Goal: Task Accomplishment & Management: Use online tool/utility

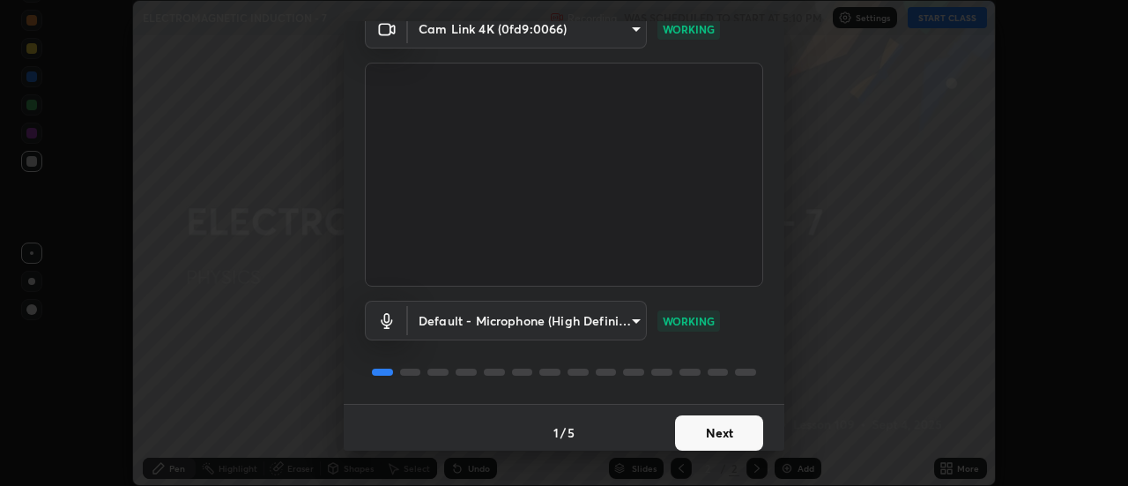
scroll to position [82, 0]
click at [725, 432] on button "Next" at bounding box center [719, 433] width 88 height 35
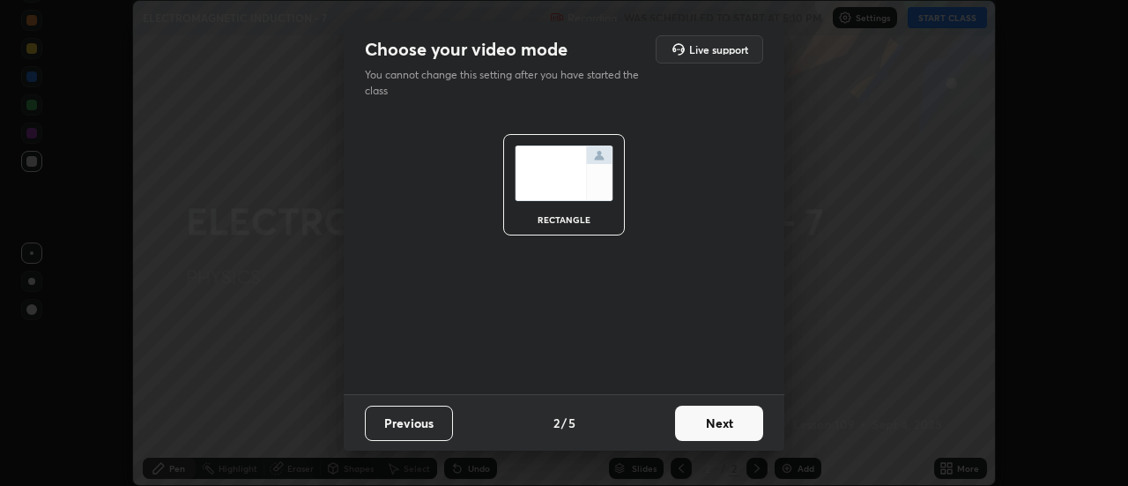
click at [728, 433] on button "Next" at bounding box center [719, 423] width 88 height 35
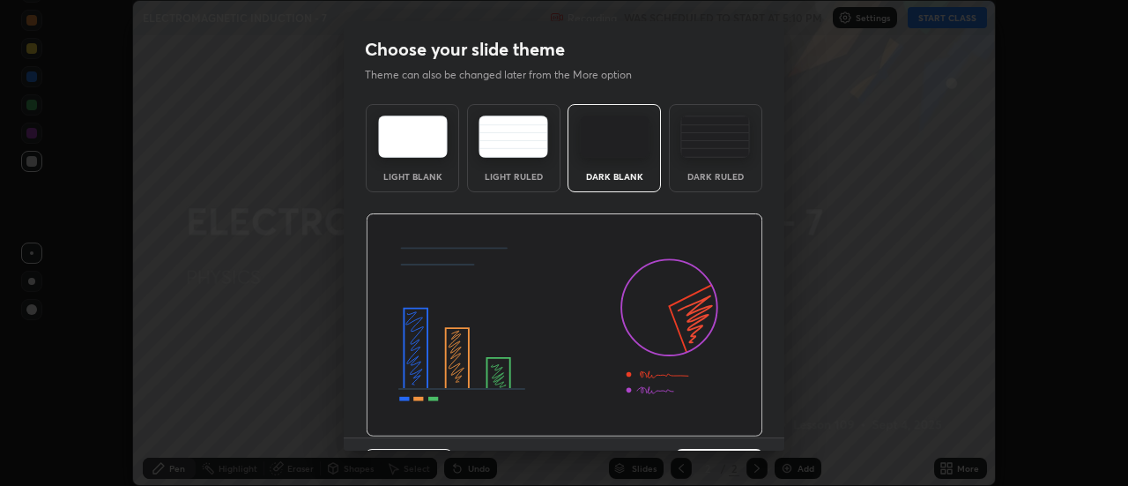
scroll to position [43, 0]
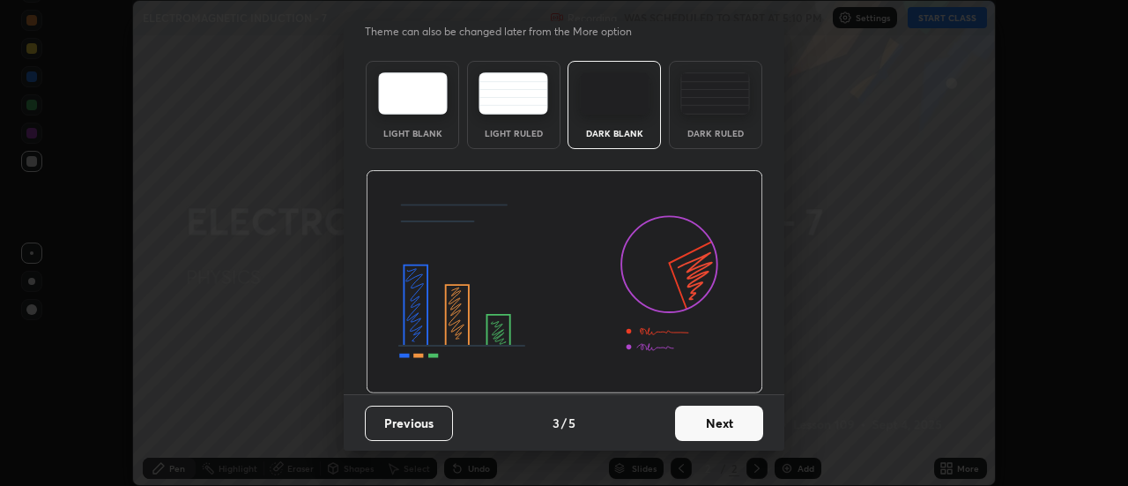
click at [731, 429] on button "Next" at bounding box center [719, 423] width 88 height 35
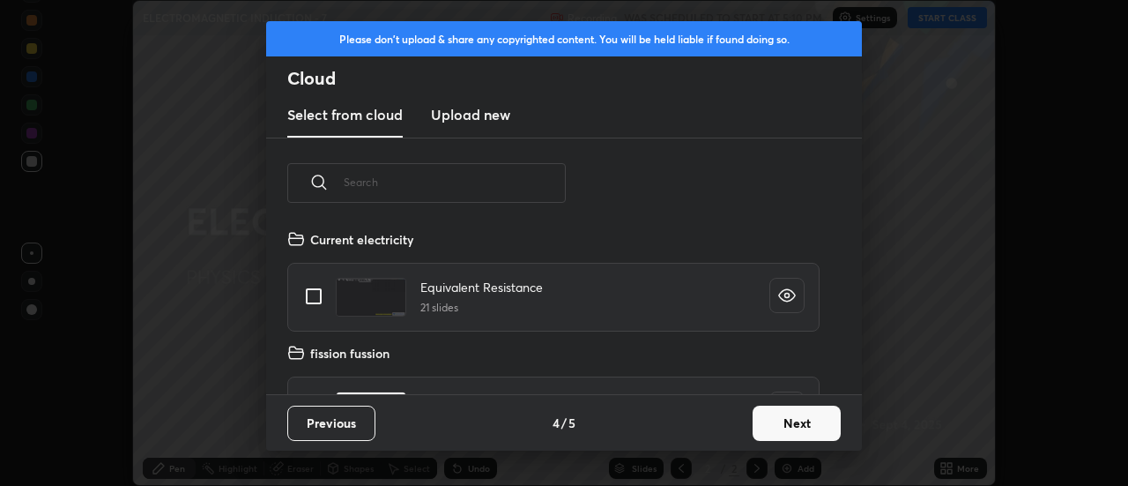
click at [761, 427] on button "Next" at bounding box center [797, 423] width 88 height 35
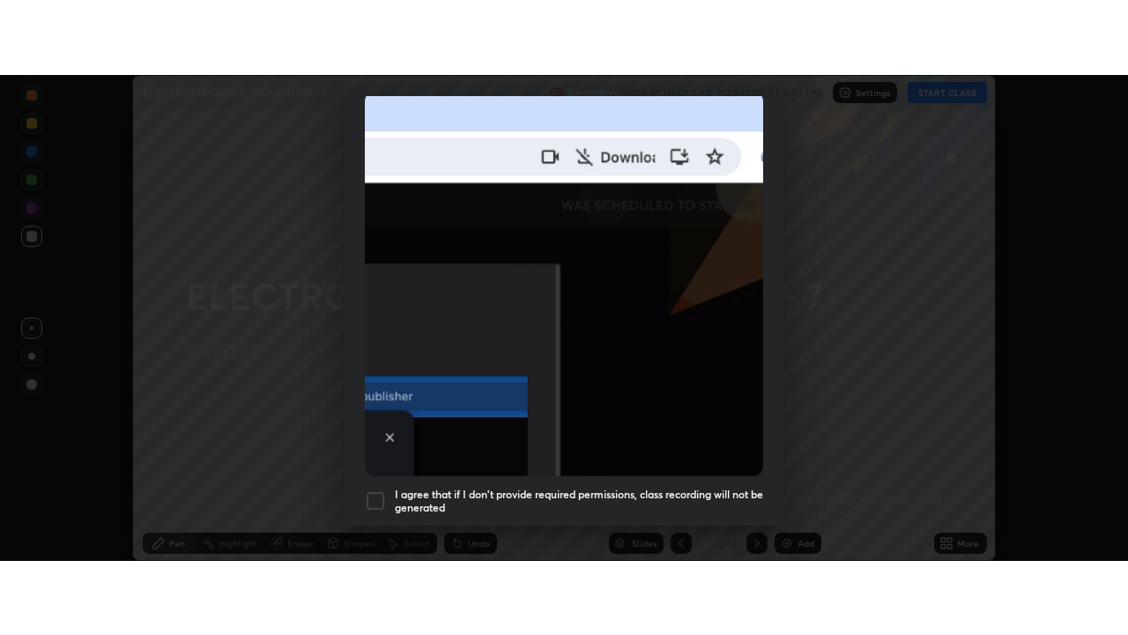
scroll to position [452, 0]
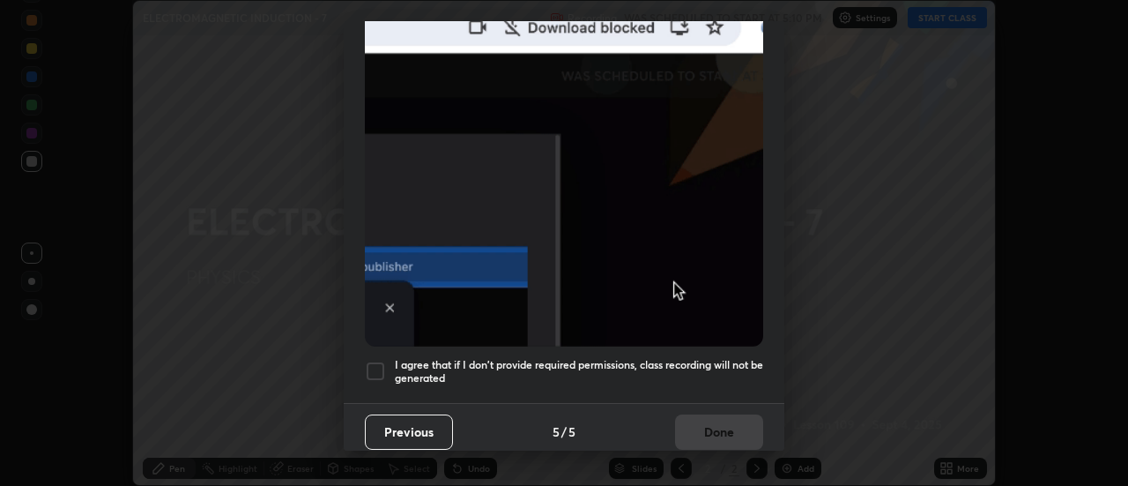
click at [380, 365] on div at bounding box center [375, 371] width 21 height 21
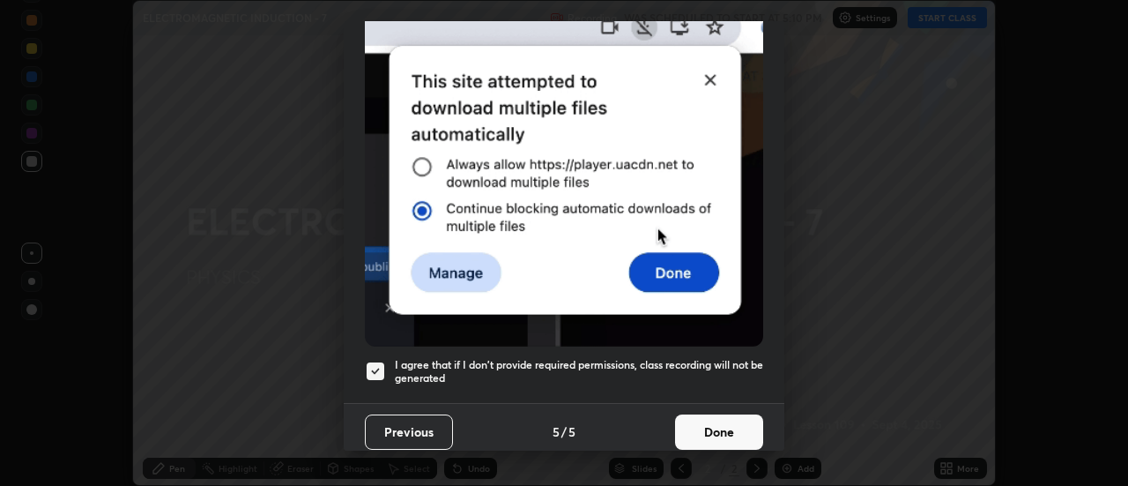
click at [707, 426] on button "Done" at bounding box center [719, 431] width 88 height 35
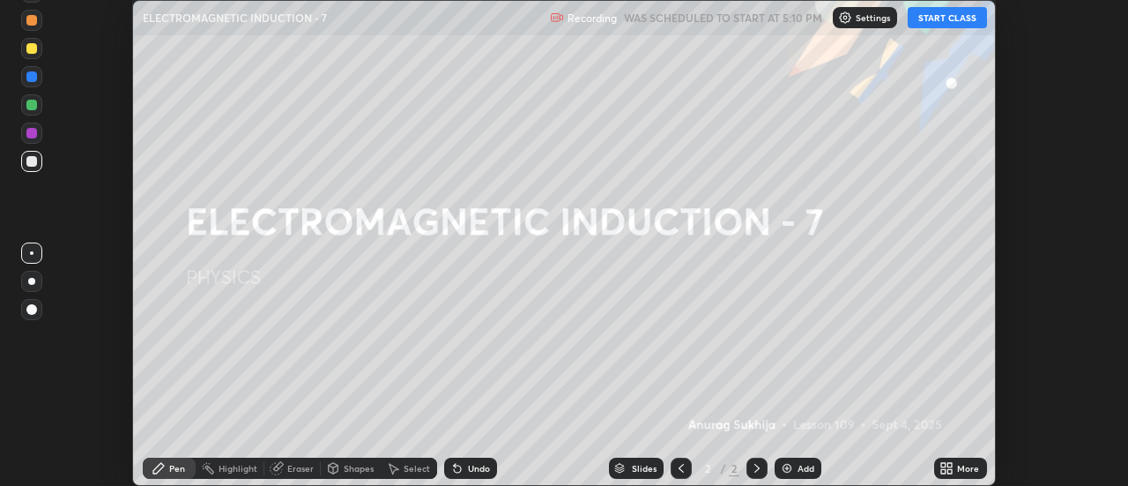
click at [936, 22] on button "START CLASS" at bounding box center [947, 17] width 79 height 21
click at [956, 470] on div "More" at bounding box center [960, 468] width 53 height 21
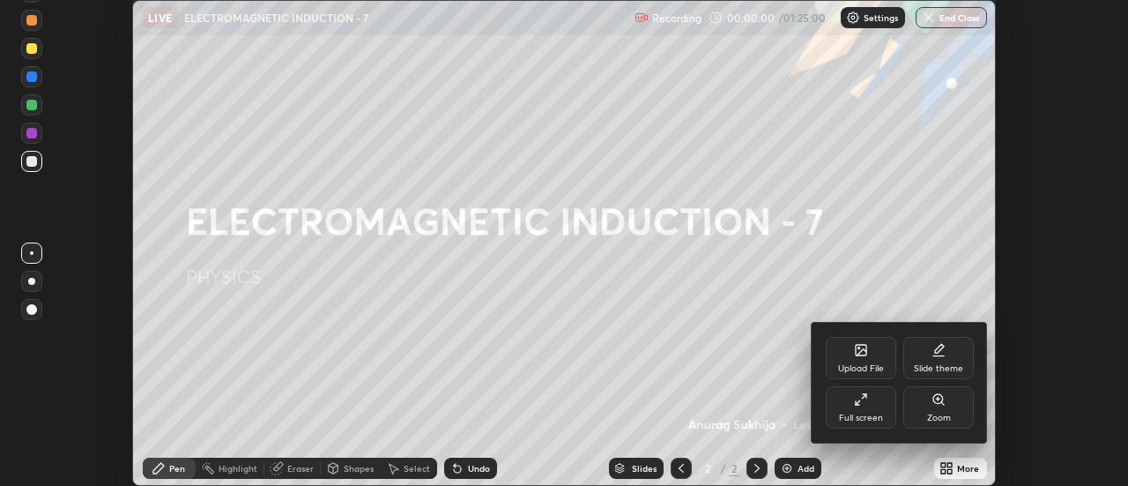
click at [888, 416] on div "Full screen" at bounding box center [861, 407] width 71 height 42
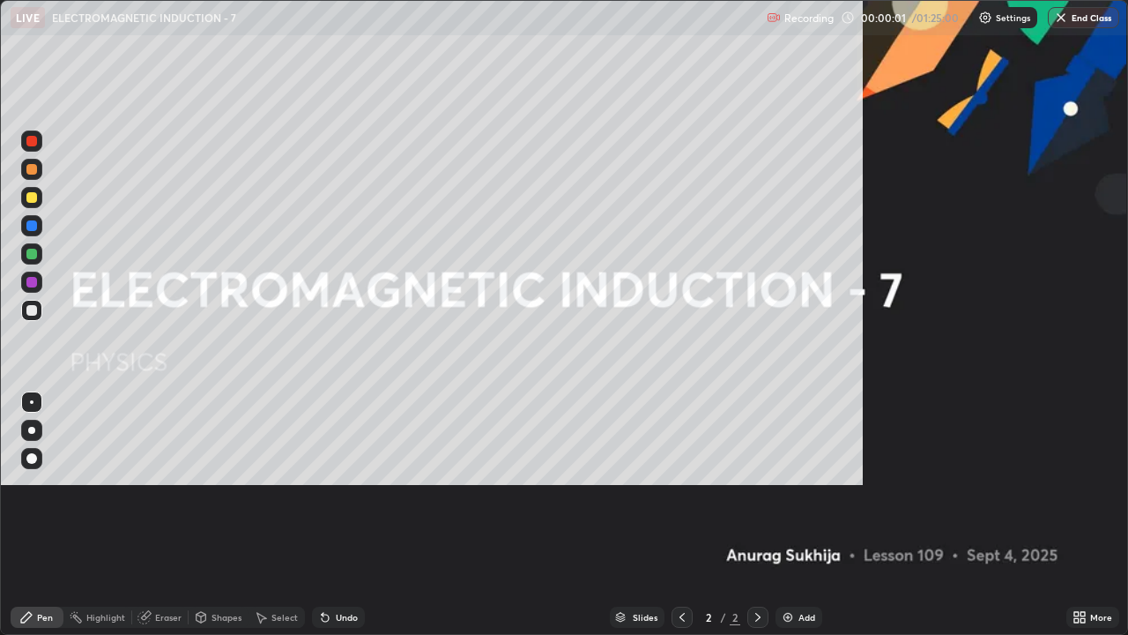
scroll to position [635, 1128]
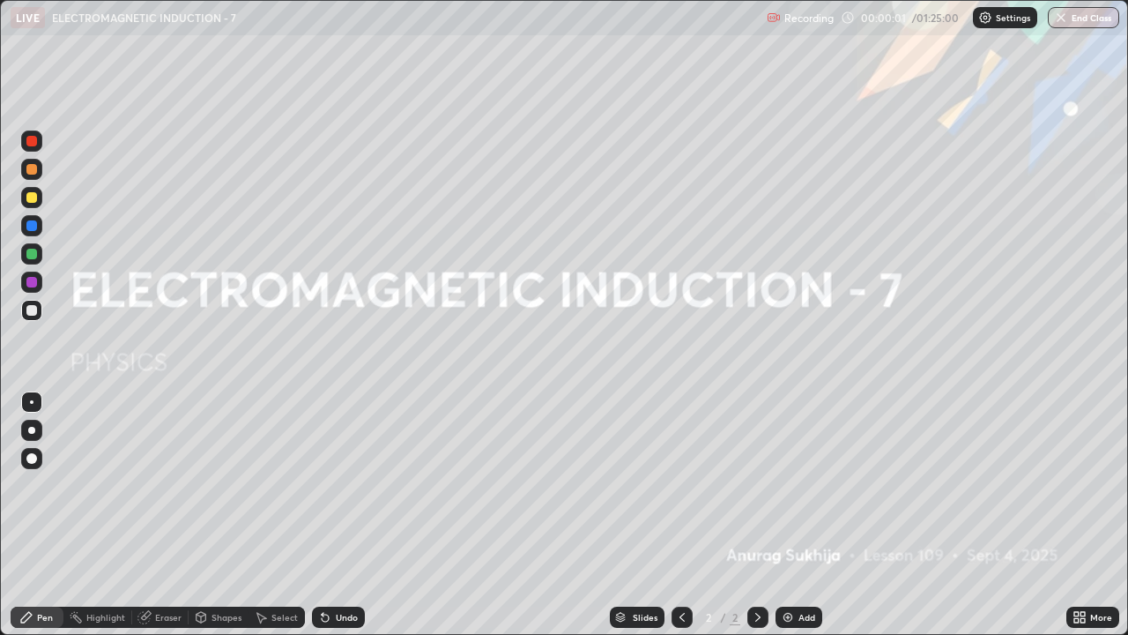
click at [805, 485] on div "Add" at bounding box center [807, 617] width 17 height 9
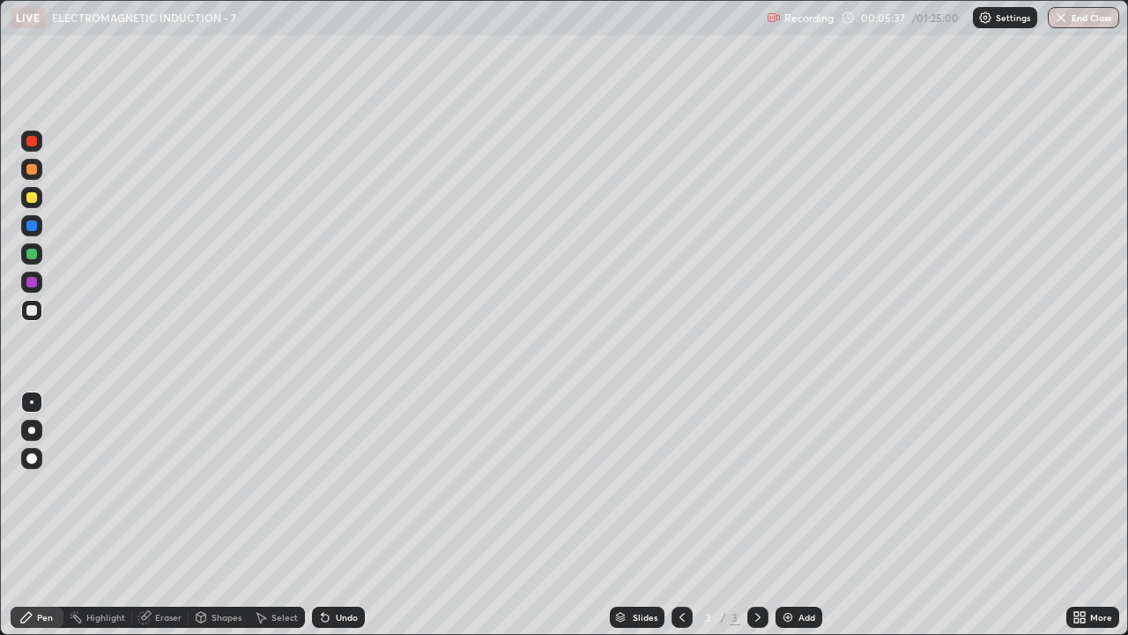
click at [800, 485] on div "Add" at bounding box center [807, 617] width 17 height 9
click at [33, 194] on div at bounding box center [31, 197] width 11 height 11
click at [172, 485] on div "Eraser" at bounding box center [168, 617] width 26 height 9
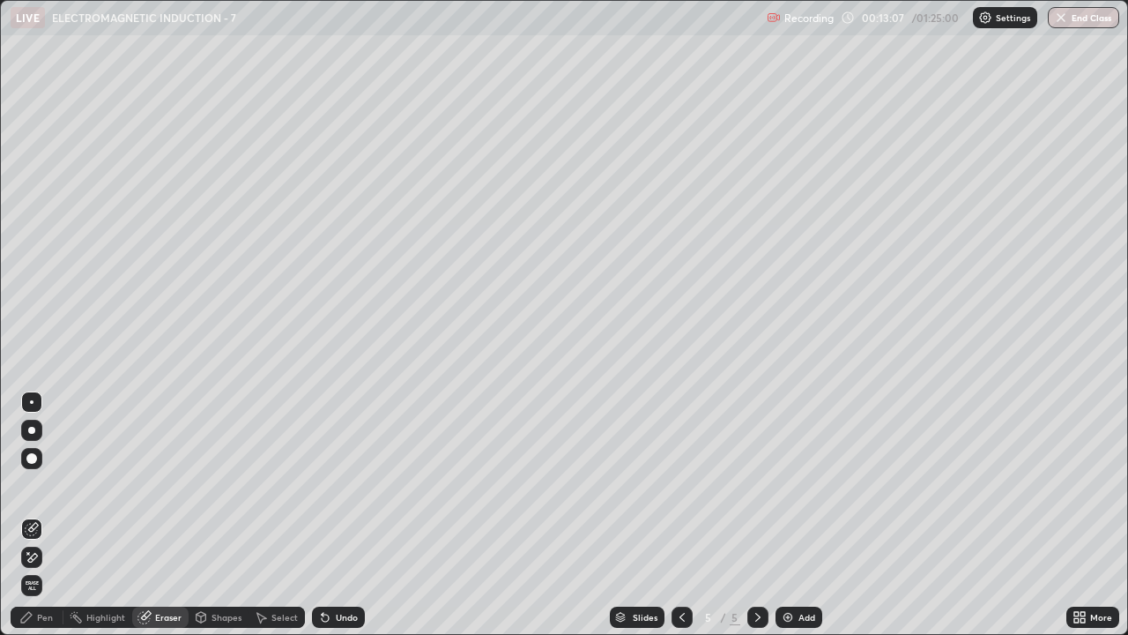
click at [42, 485] on div "Pen" at bounding box center [37, 617] width 53 height 21
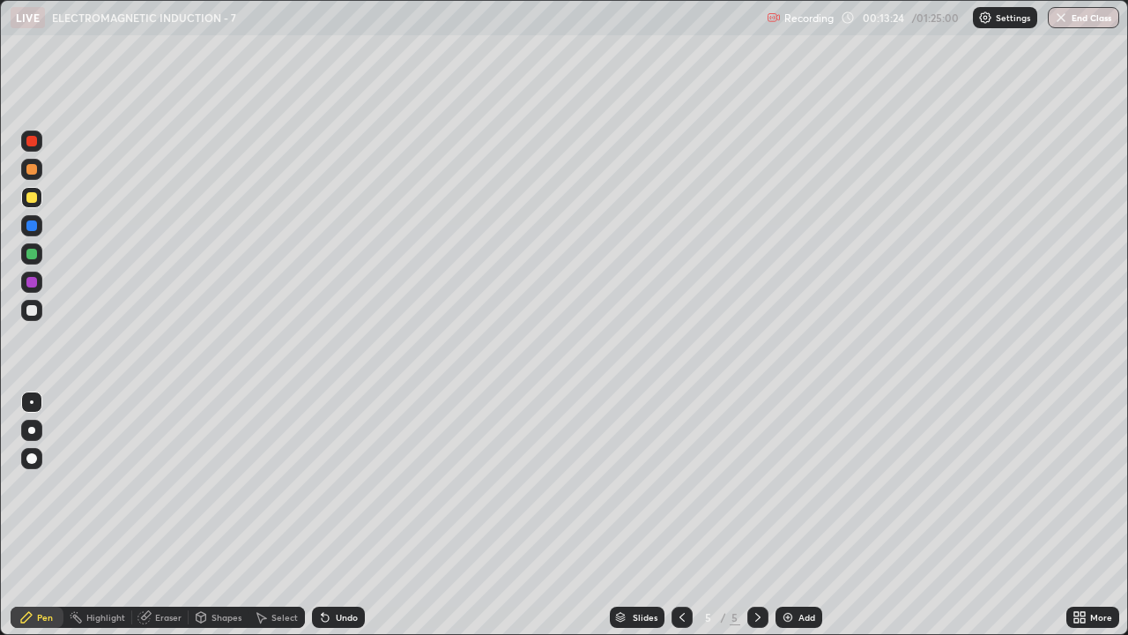
click at [31, 318] on div at bounding box center [31, 310] width 21 height 21
click at [339, 485] on div "Undo" at bounding box center [347, 617] width 22 height 9
click at [338, 485] on div "Undo" at bounding box center [347, 617] width 22 height 9
click at [336, 485] on div "Undo" at bounding box center [347, 617] width 22 height 9
click at [348, 485] on div "Undo" at bounding box center [347, 617] width 22 height 9
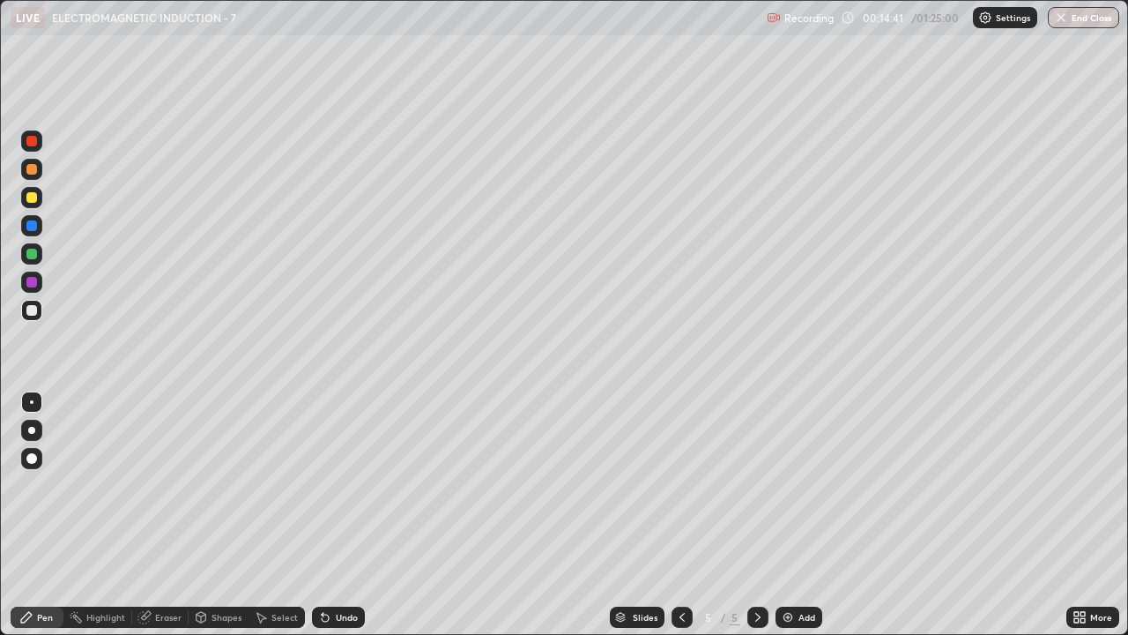
click at [348, 485] on div "Undo" at bounding box center [347, 617] width 22 height 9
click at [796, 485] on div "Add" at bounding box center [799, 617] width 47 height 21
click at [41, 307] on div at bounding box center [31, 310] width 21 height 21
click at [339, 485] on div "Undo" at bounding box center [347, 617] width 22 height 9
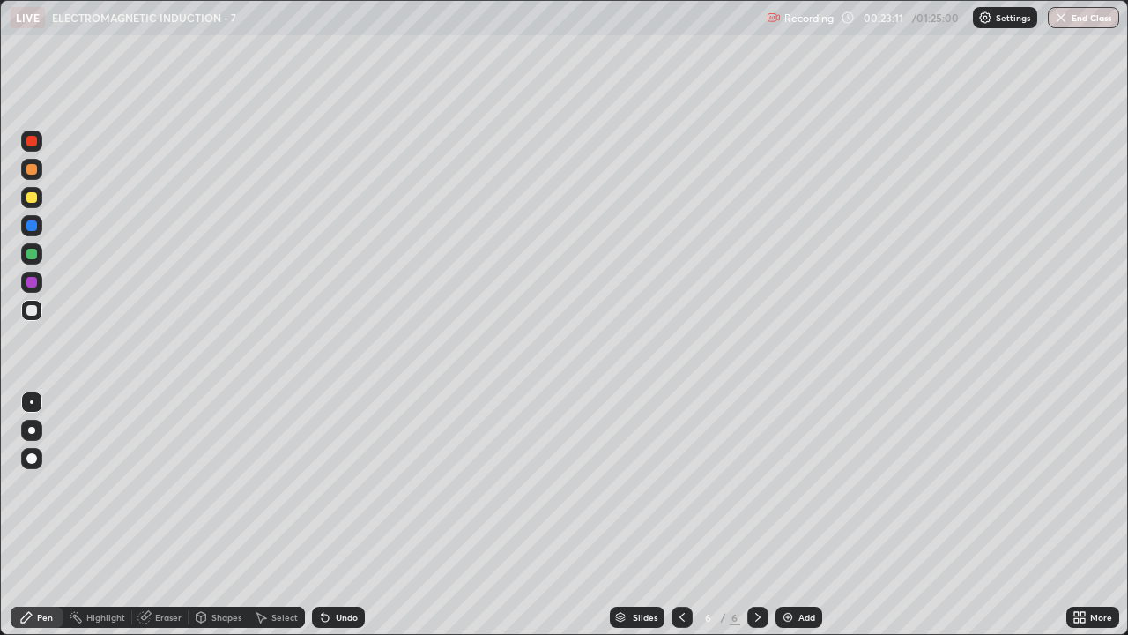
click at [329, 485] on icon at bounding box center [325, 617] width 14 height 14
click at [801, 485] on div "Add" at bounding box center [807, 617] width 17 height 9
click at [272, 485] on div "Select" at bounding box center [285, 617] width 26 height 9
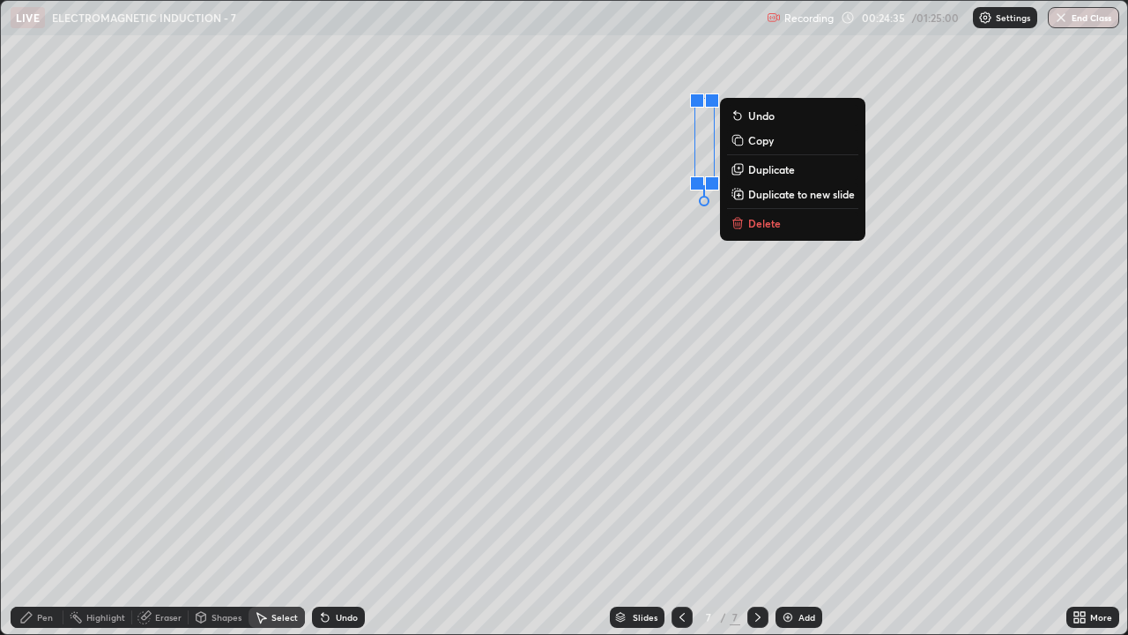
click at [702, 264] on div "0 ° Undo Copy Duplicate Duplicate to new slide Delete" at bounding box center [564, 317] width 1127 height 633
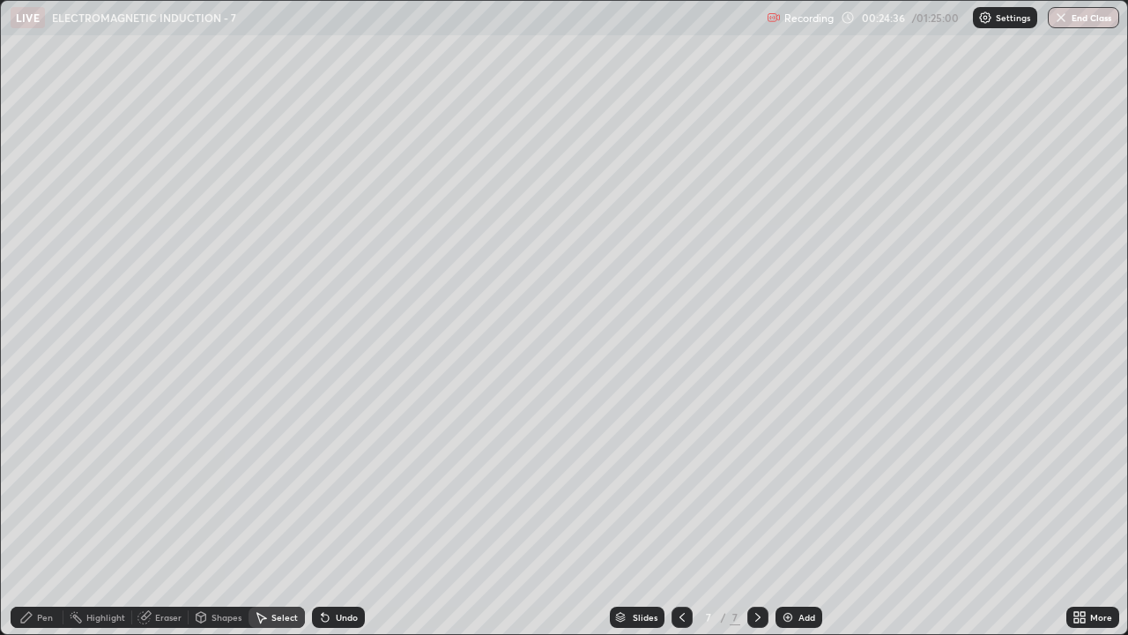
click at [48, 485] on div "Pen" at bounding box center [45, 617] width 16 height 9
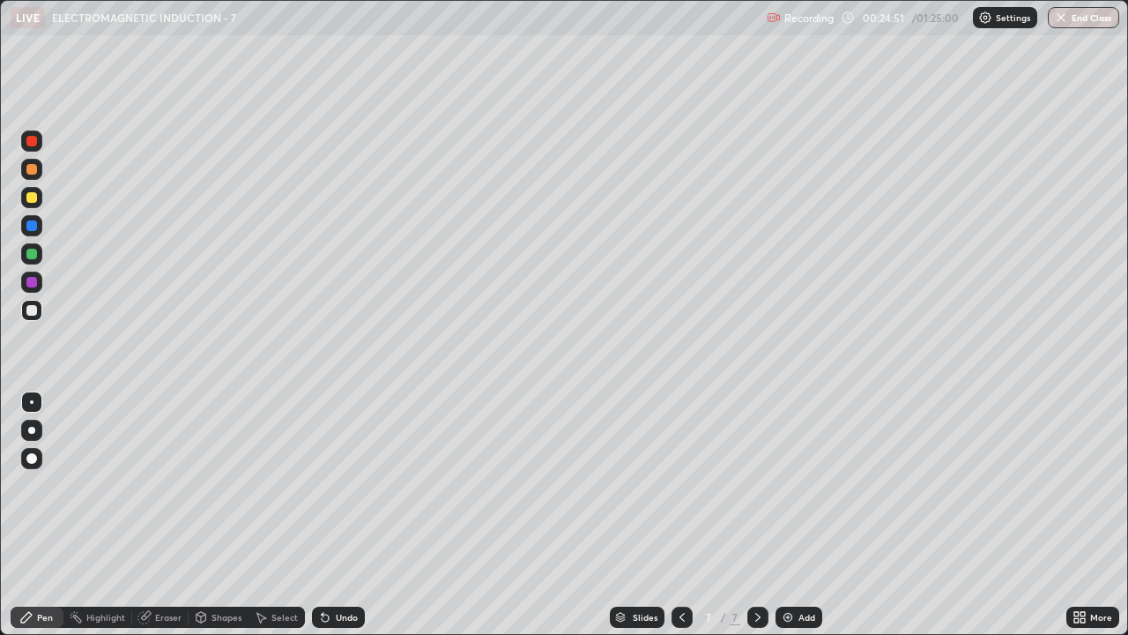
click at [339, 485] on div "Undo" at bounding box center [347, 617] width 22 height 9
click at [343, 485] on div "Undo" at bounding box center [347, 617] width 22 height 9
click at [344, 485] on div "Undo" at bounding box center [347, 617] width 22 height 9
click at [346, 485] on div "Undo" at bounding box center [347, 617] width 22 height 9
click at [24, 198] on div at bounding box center [31, 197] width 21 height 21
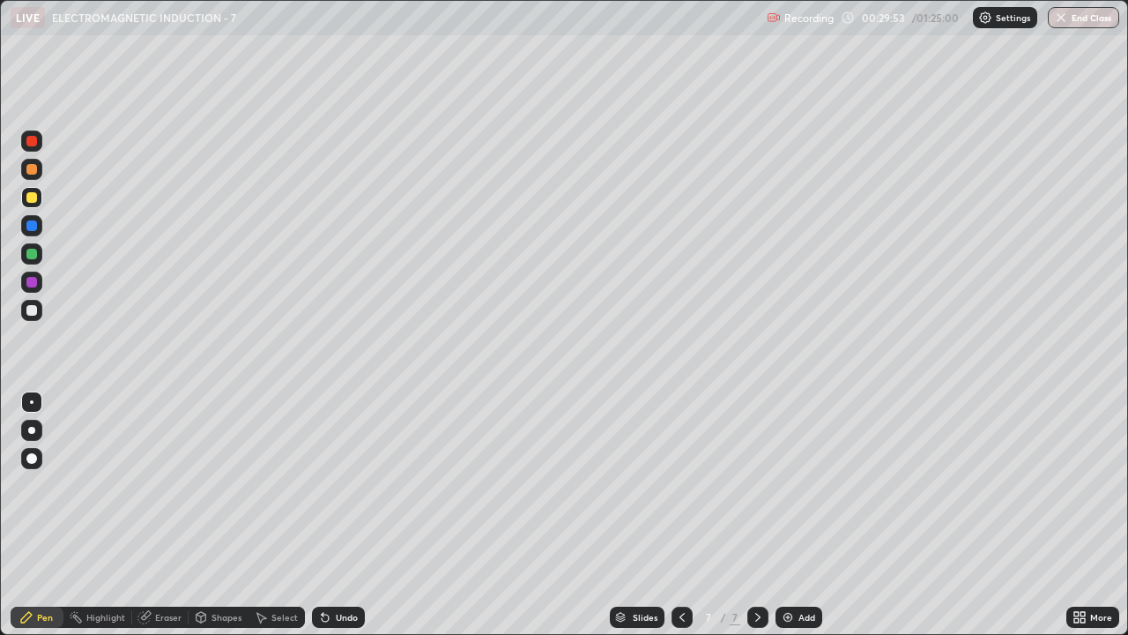
click at [34, 311] on div at bounding box center [31, 310] width 11 height 11
click at [678, 485] on icon at bounding box center [682, 617] width 14 height 14
click at [756, 485] on icon at bounding box center [758, 617] width 5 height 9
click at [756, 485] on icon at bounding box center [758, 617] width 14 height 14
click at [778, 485] on div "Add" at bounding box center [799, 617] width 47 height 21
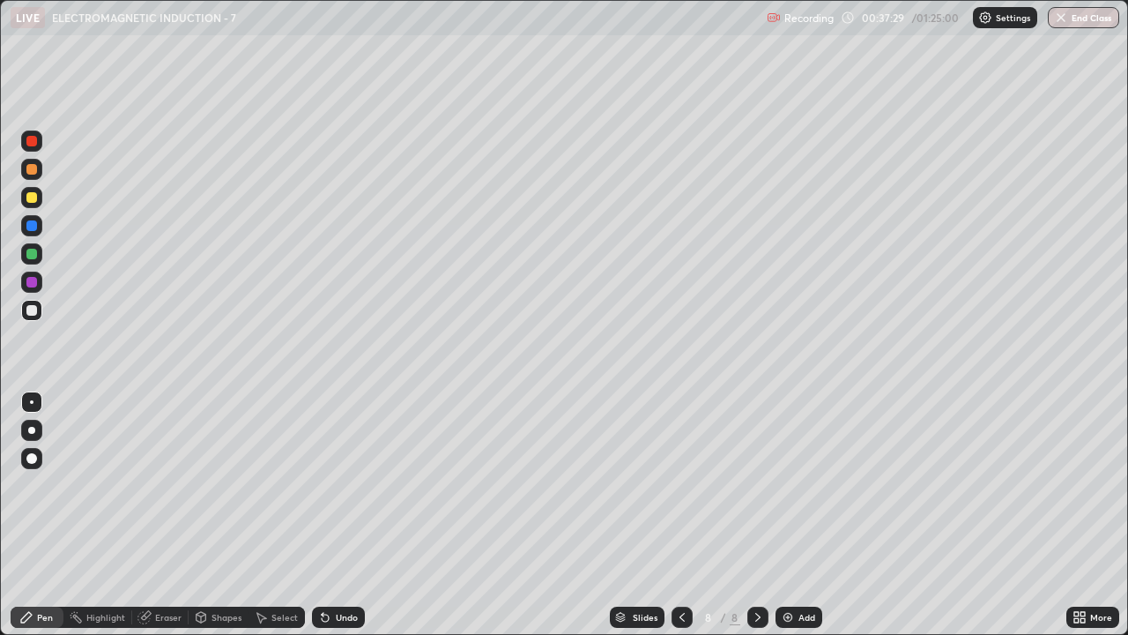
click at [795, 485] on div "Add" at bounding box center [799, 617] width 47 height 21
click at [789, 485] on img at bounding box center [788, 617] width 14 height 14
click at [339, 485] on div "Undo" at bounding box center [347, 617] width 22 height 9
click at [283, 485] on div "Select" at bounding box center [285, 617] width 26 height 9
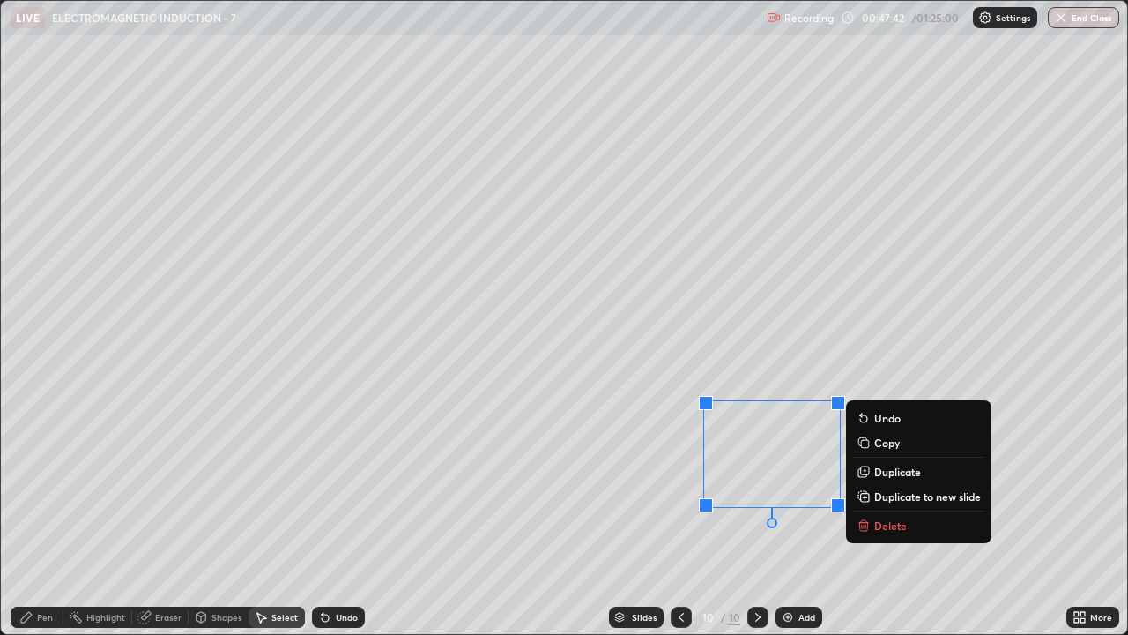
click at [894, 485] on p "Delete" at bounding box center [891, 525] width 33 height 14
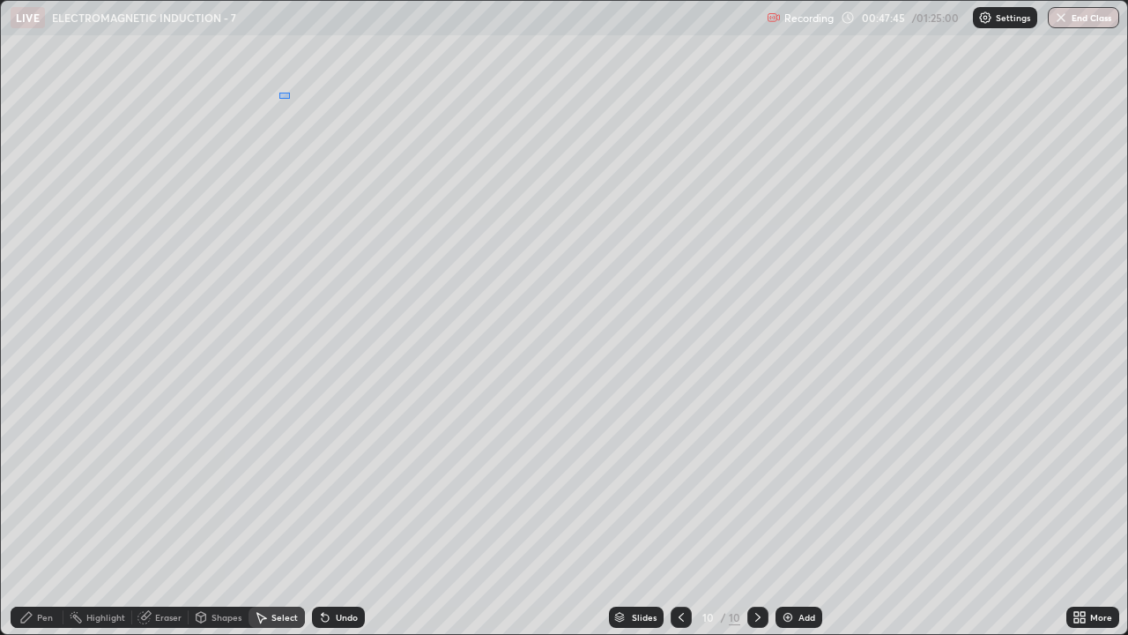
click at [288, 93] on div "0 ° Undo Copy Duplicate Duplicate to new slide Delete" at bounding box center [564, 317] width 1127 height 633
click at [52, 485] on div "Pen" at bounding box center [45, 617] width 16 height 9
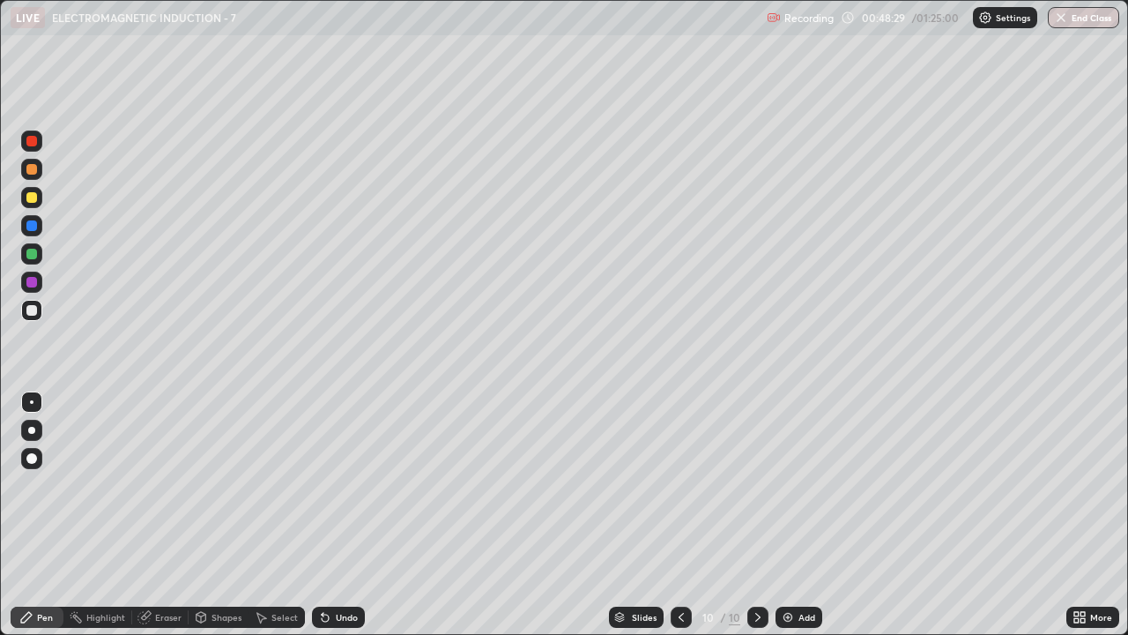
click at [276, 485] on div "Select" at bounding box center [277, 617] width 56 height 21
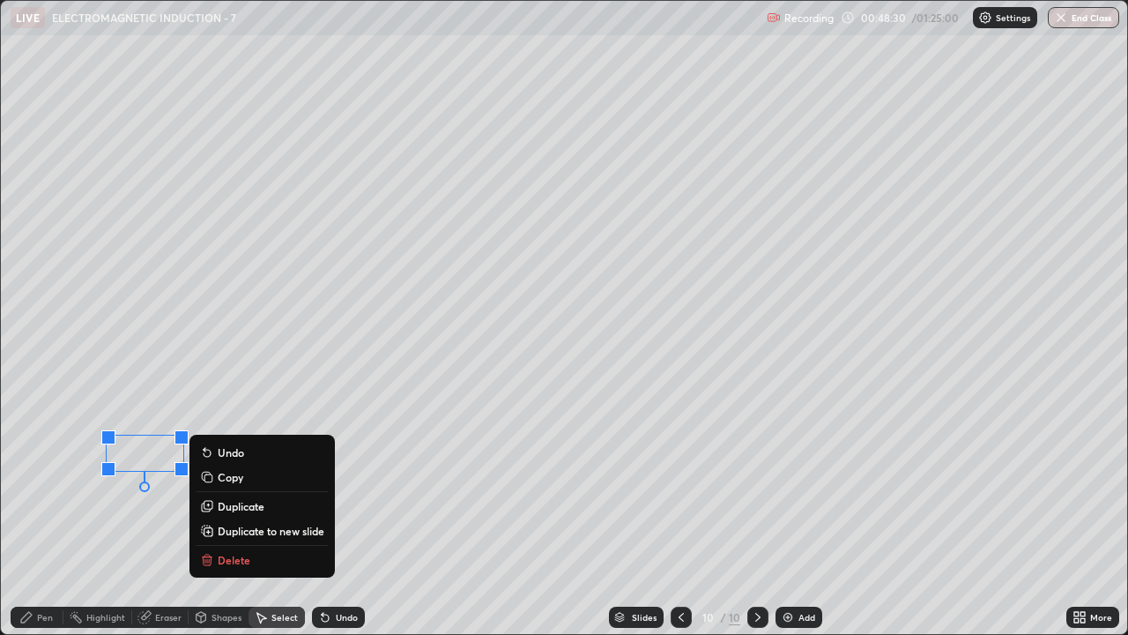
click at [255, 485] on button "Delete" at bounding box center [262, 559] width 131 height 21
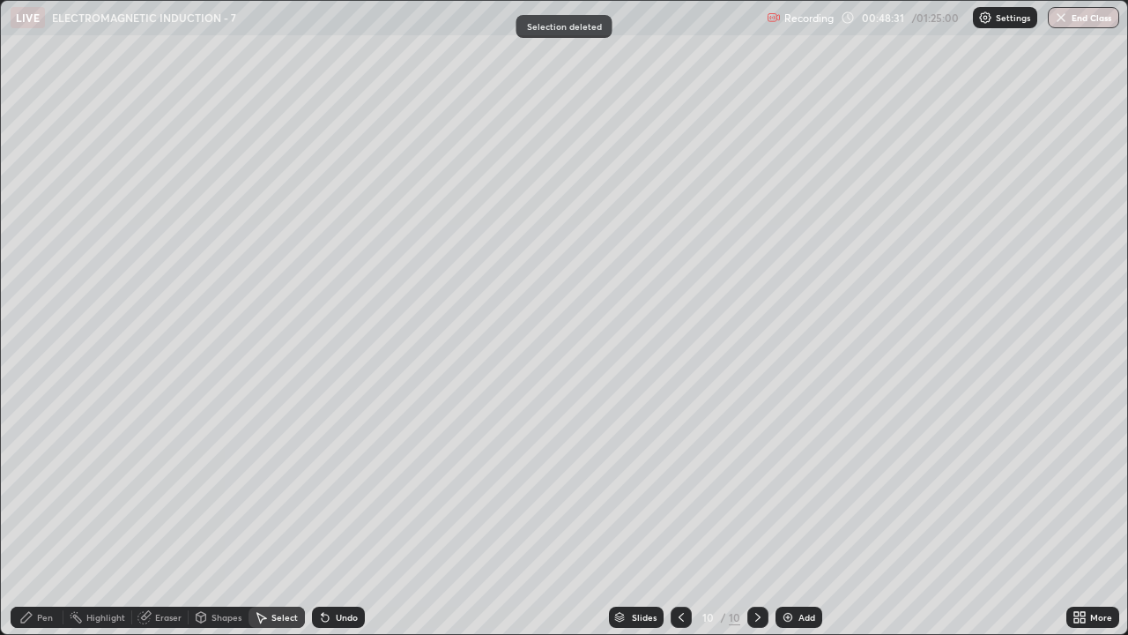
click at [48, 485] on div "Pen" at bounding box center [45, 617] width 16 height 9
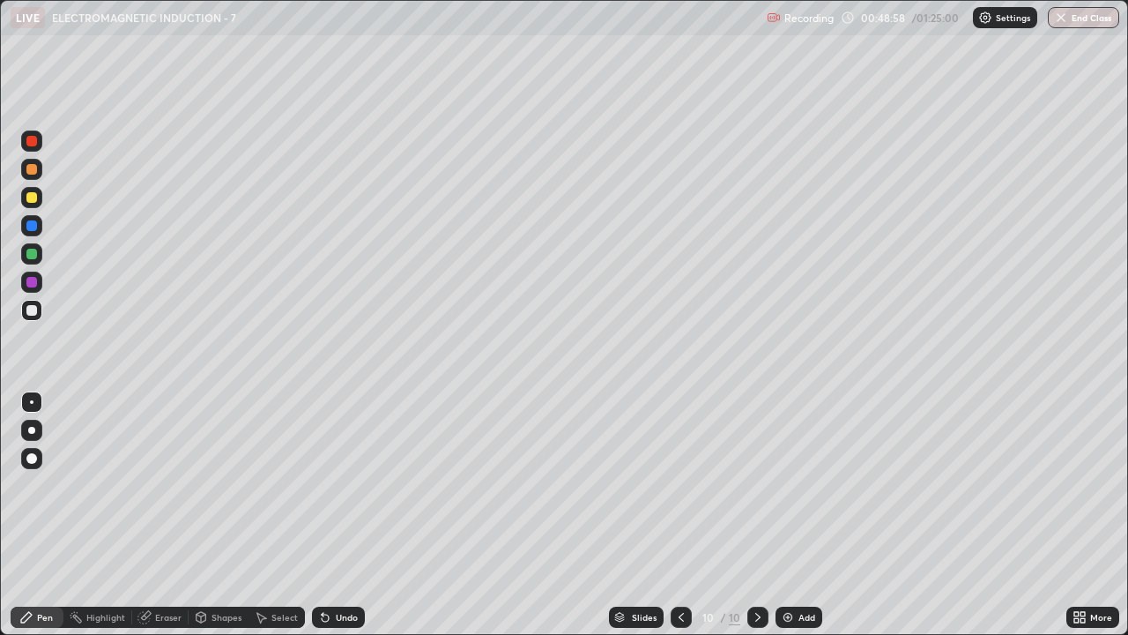
click at [166, 485] on div "Eraser" at bounding box center [168, 617] width 26 height 9
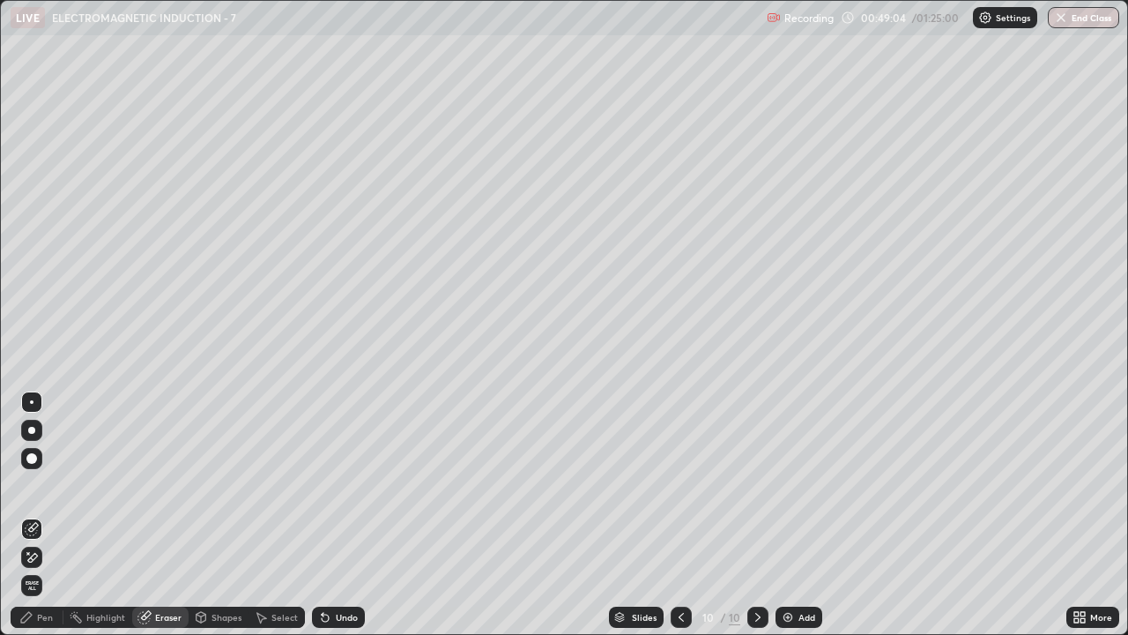
click at [48, 485] on div "Pen" at bounding box center [45, 617] width 16 height 9
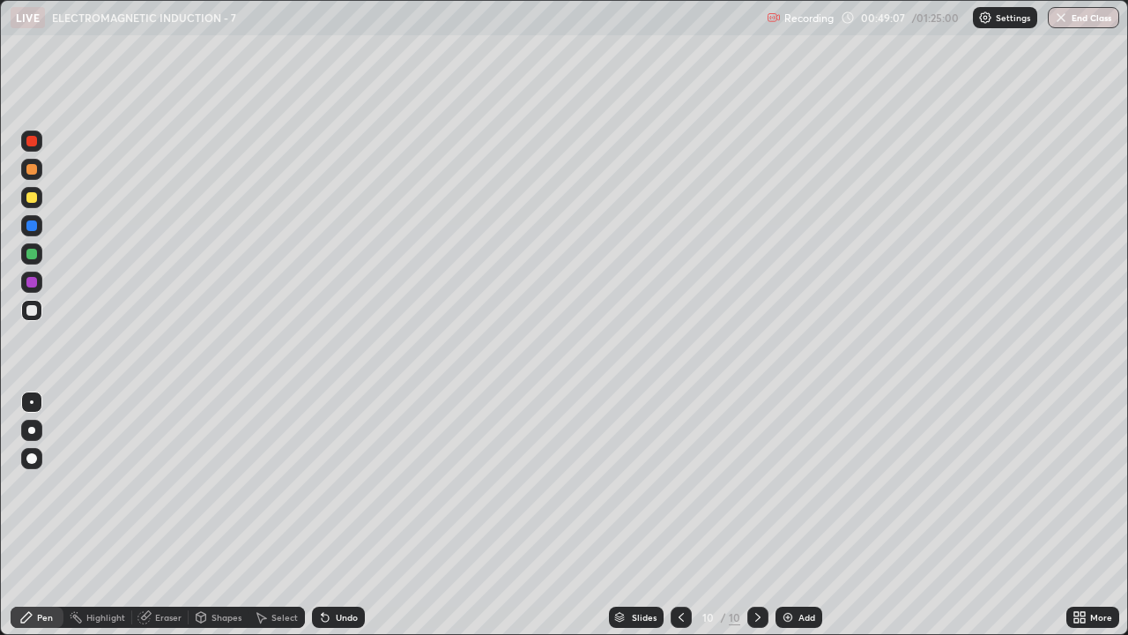
click at [286, 485] on div "Select" at bounding box center [285, 617] width 26 height 9
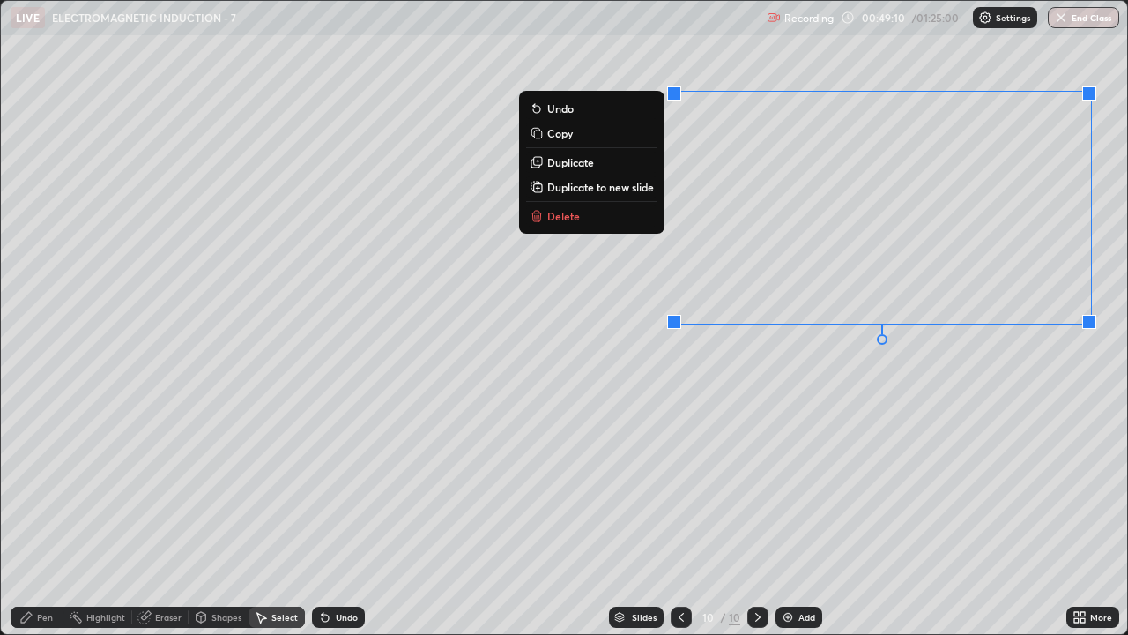
click at [818, 386] on div "0 ° Undo Copy Duplicate Duplicate to new slide Delete" at bounding box center [564, 317] width 1127 height 633
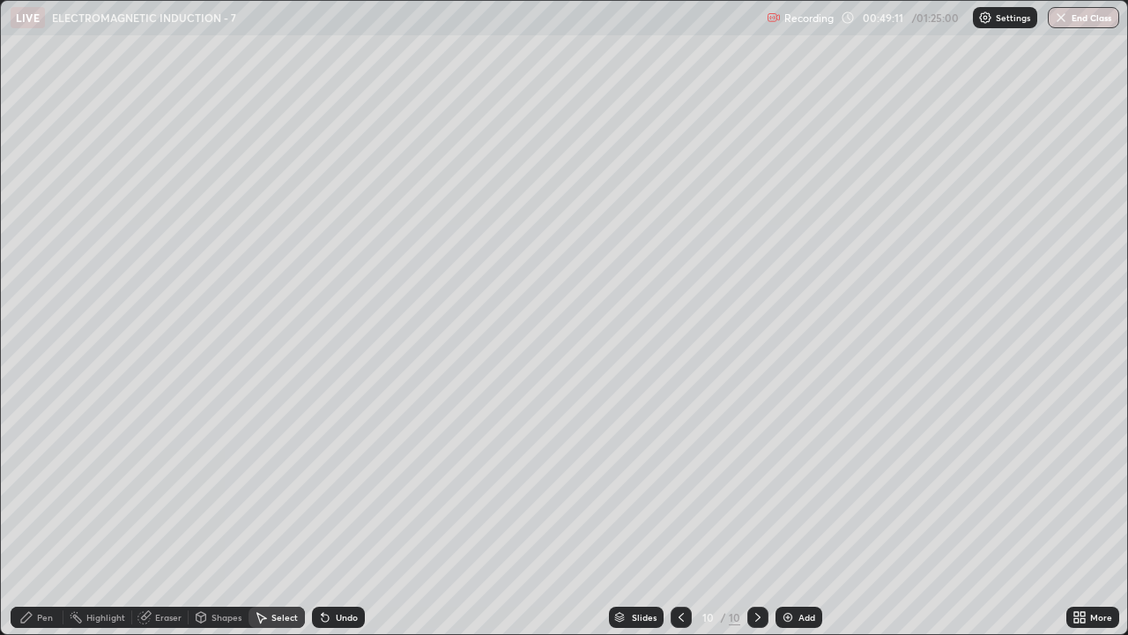
click at [45, 485] on div "Pen" at bounding box center [45, 617] width 16 height 9
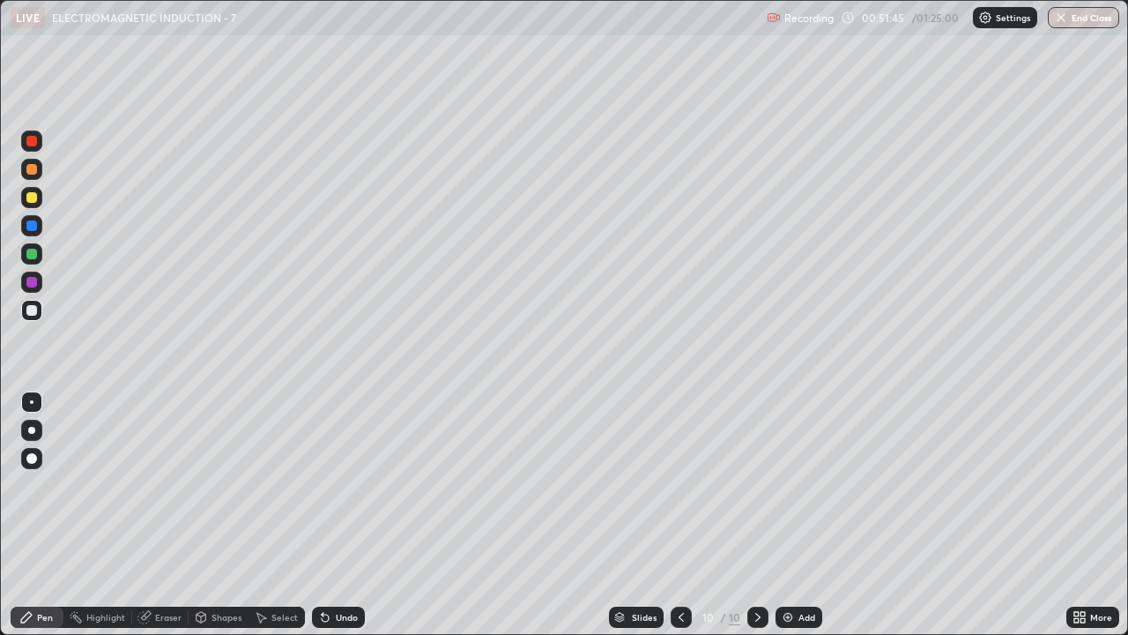
click at [803, 485] on div "Add" at bounding box center [807, 617] width 17 height 9
click at [28, 315] on div at bounding box center [31, 310] width 11 height 11
click at [35, 198] on div at bounding box center [31, 197] width 11 height 11
click at [346, 485] on div "Undo" at bounding box center [347, 617] width 22 height 9
click at [342, 485] on div "Undo" at bounding box center [347, 617] width 22 height 9
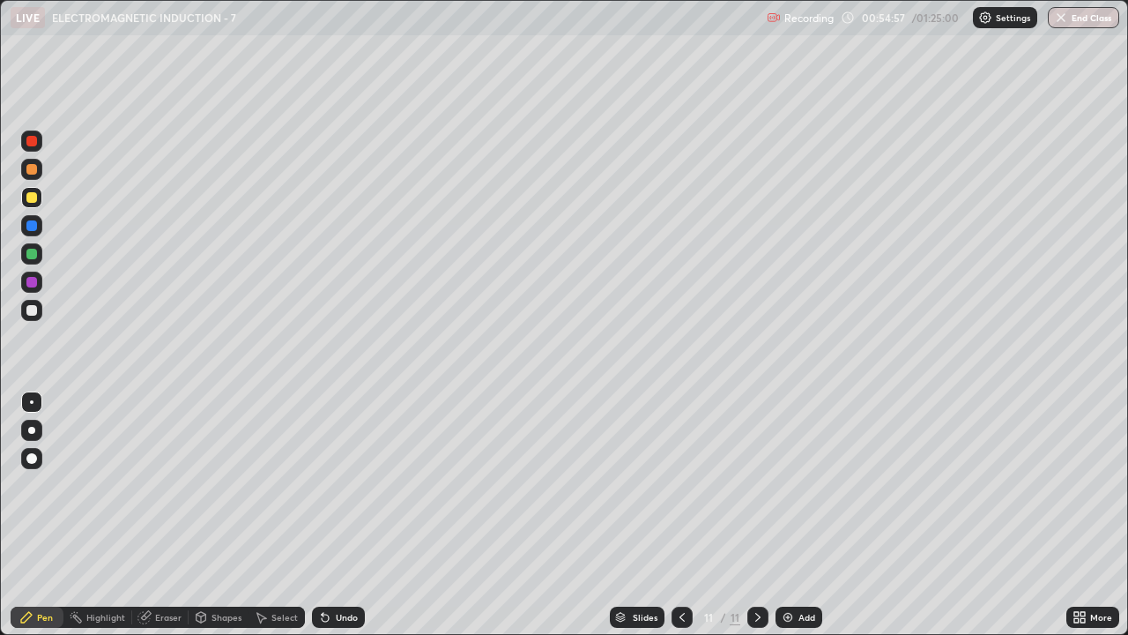
click at [38, 309] on div at bounding box center [31, 310] width 21 height 21
click at [339, 485] on div "Undo" at bounding box center [347, 617] width 22 height 9
click at [30, 197] on div at bounding box center [31, 197] width 11 height 11
click at [284, 485] on div "Select" at bounding box center [285, 617] width 26 height 9
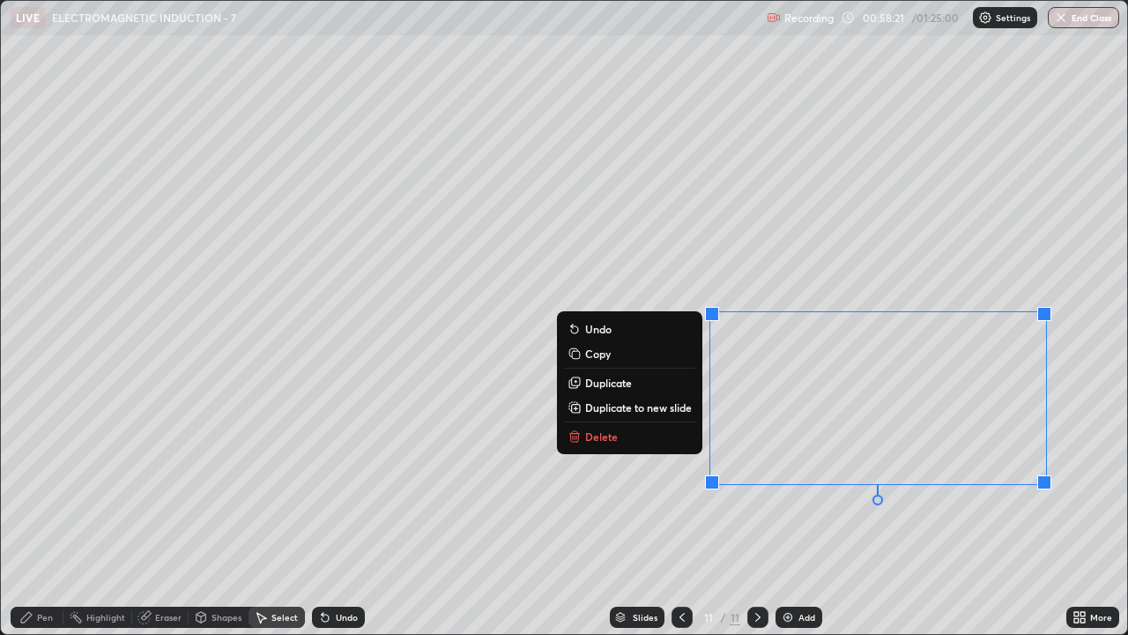
click at [654, 440] on button "Delete" at bounding box center [629, 436] width 131 height 21
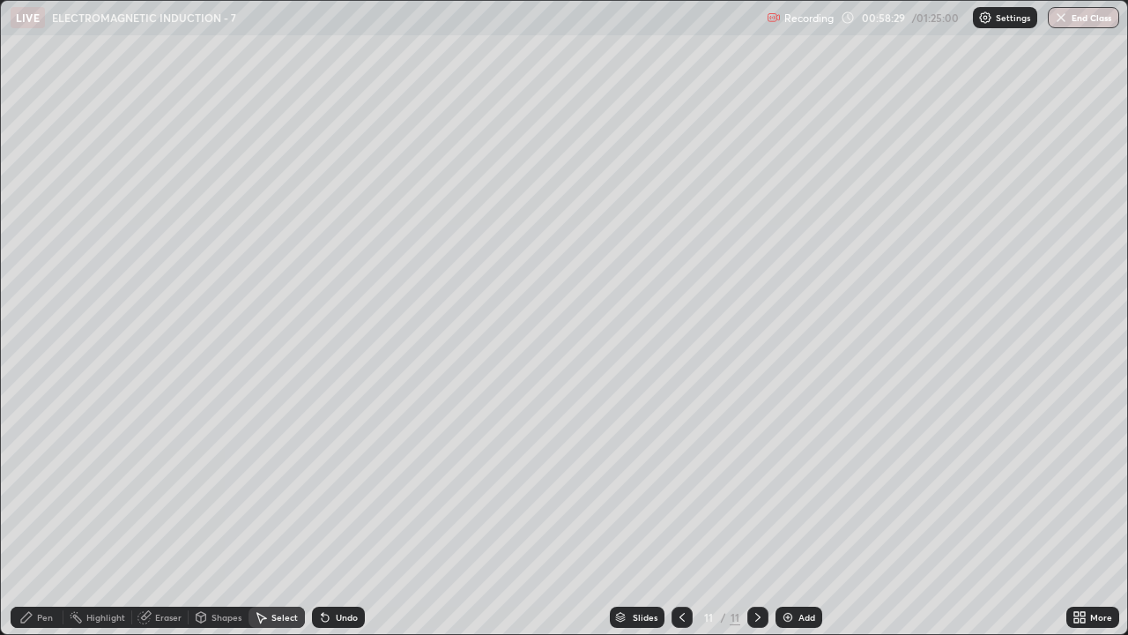
click at [40, 485] on div "Pen" at bounding box center [45, 617] width 16 height 9
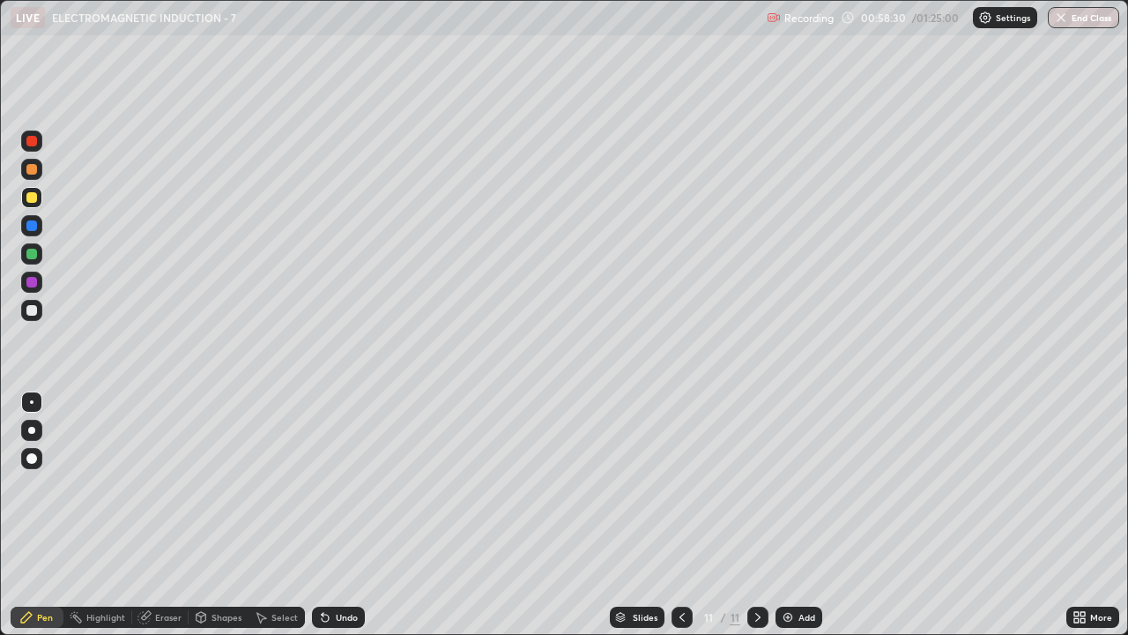
click at [34, 309] on div at bounding box center [31, 310] width 11 height 11
click at [756, 485] on icon at bounding box center [758, 617] width 14 height 14
click at [785, 485] on img at bounding box center [788, 617] width 14 height 14
click at [26, 314] on div at bounding box center [31, 310] width 11 height 11
click at [331, 485] on div "Undo" at bounding box center [338, 617] width 53 height 21
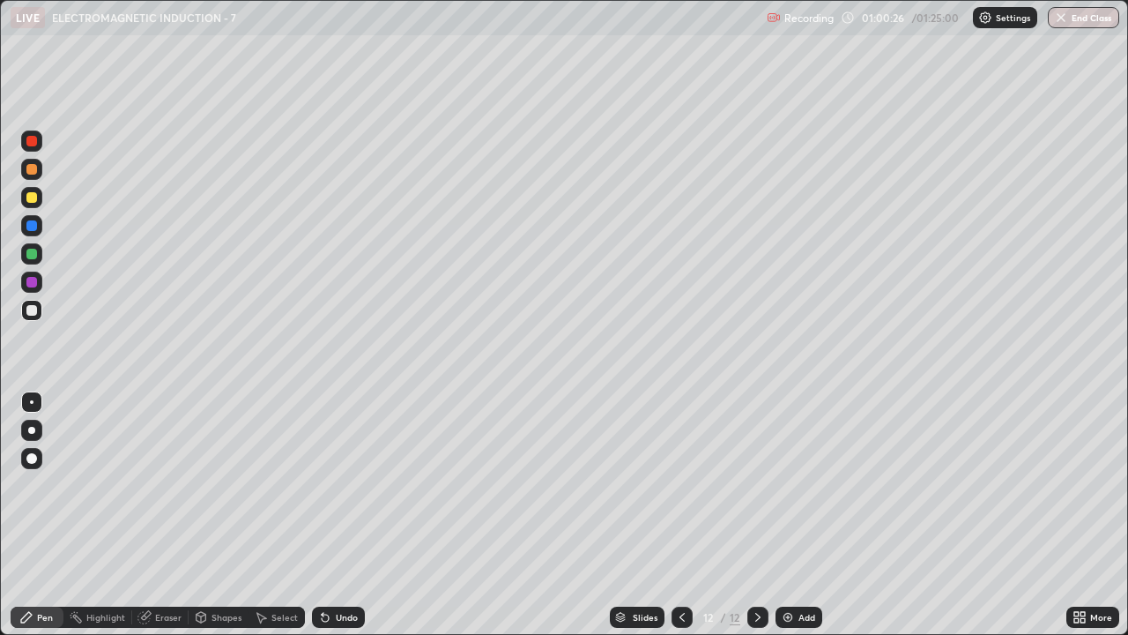
click at [335, 485] on div "Undo" at bounding box center [338, 617] width 53 height 21
click at [34, 194] on div at bounding box center [31, 197] width 11 height 11
click at [347, 485] on div "Undo" at bounding box center [338, 617] width 53 height 21
click at [268, 485] on div "Select" at bounding box center [277, 617] width 56 height 21
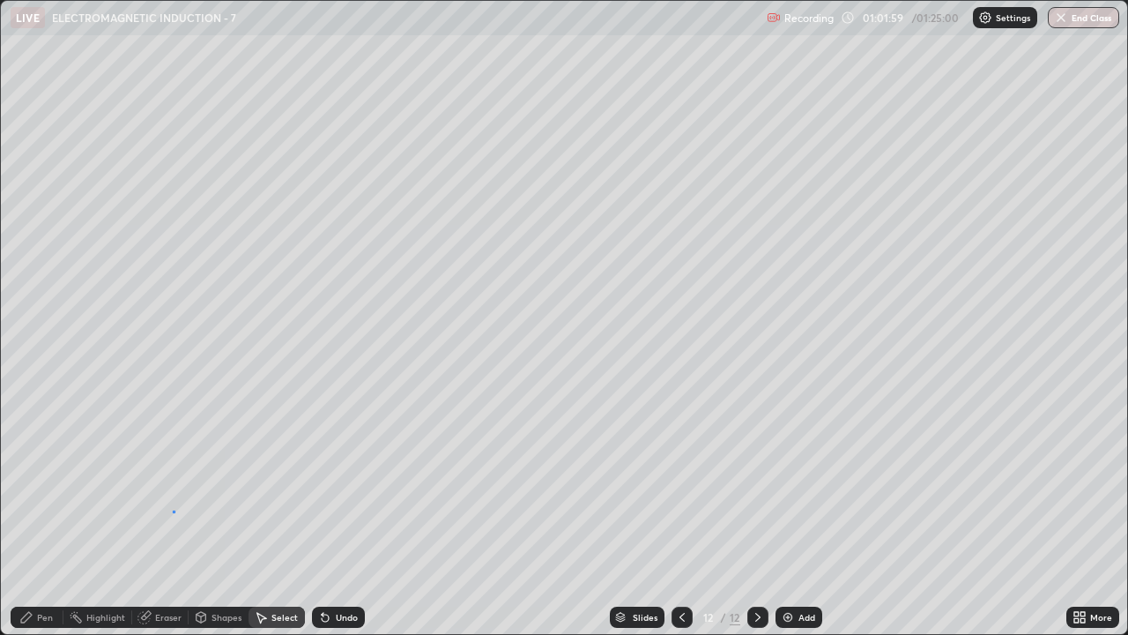
click at [173, 485] on div "0 ° Undo Copy Duplicate Duplicate to new slide Delete" at bounding box center [564, 317] width 1127 height 633
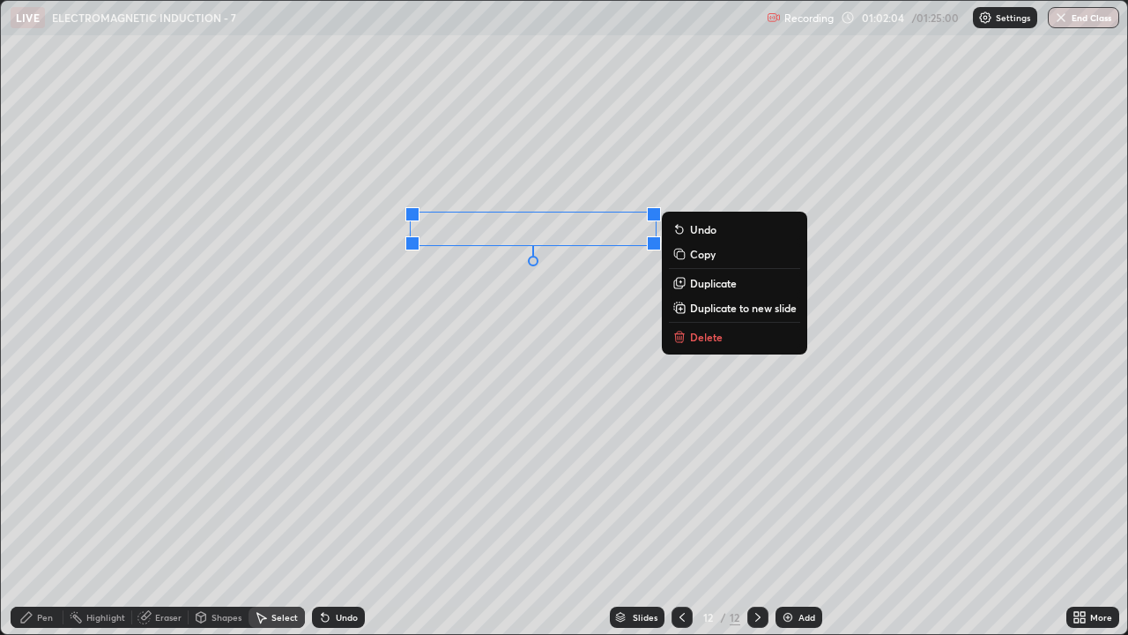
click at [413, 287] on div "0 ° Undo Copy Duplicate Duplicate to new slide Delete" at bounding box center [564, 317] width 1127 height 633
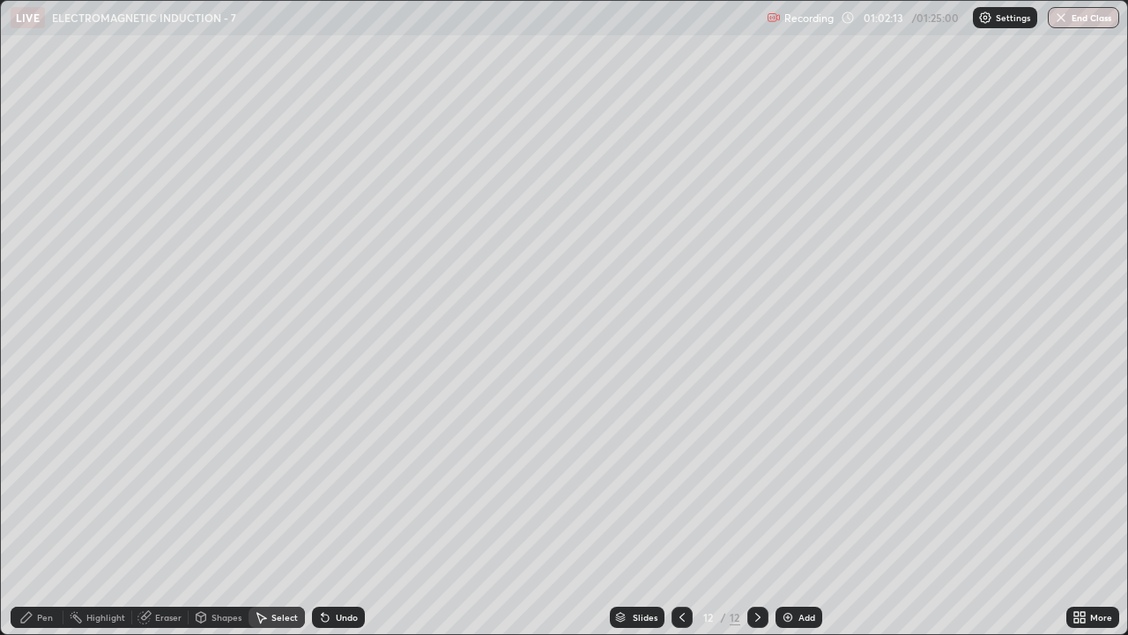
click at [48, 485] on div "Pen" at bounding box center [45, 617] width 16 height 9
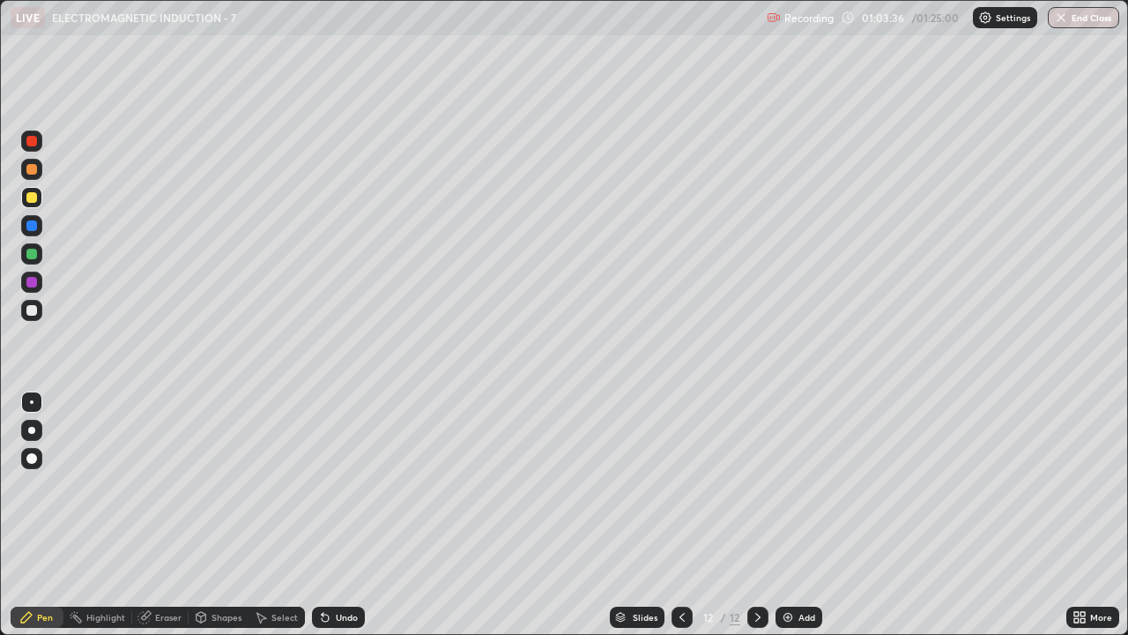
click at [33, 310] on div at bounding box center [31, 310] width 11 height 11
click at [347, 485] on div "Undo" at bounding box center [347, 617] width 22 height 9
click at [800, 485] on div "Add" at bounding box center [807, 617] width 17 height 9
click at [679, 485] on icon at bounding box center [682, 617] width 14 height 14
click at [785, 485] on img at bounding box center [788, 617] width 14 height 14
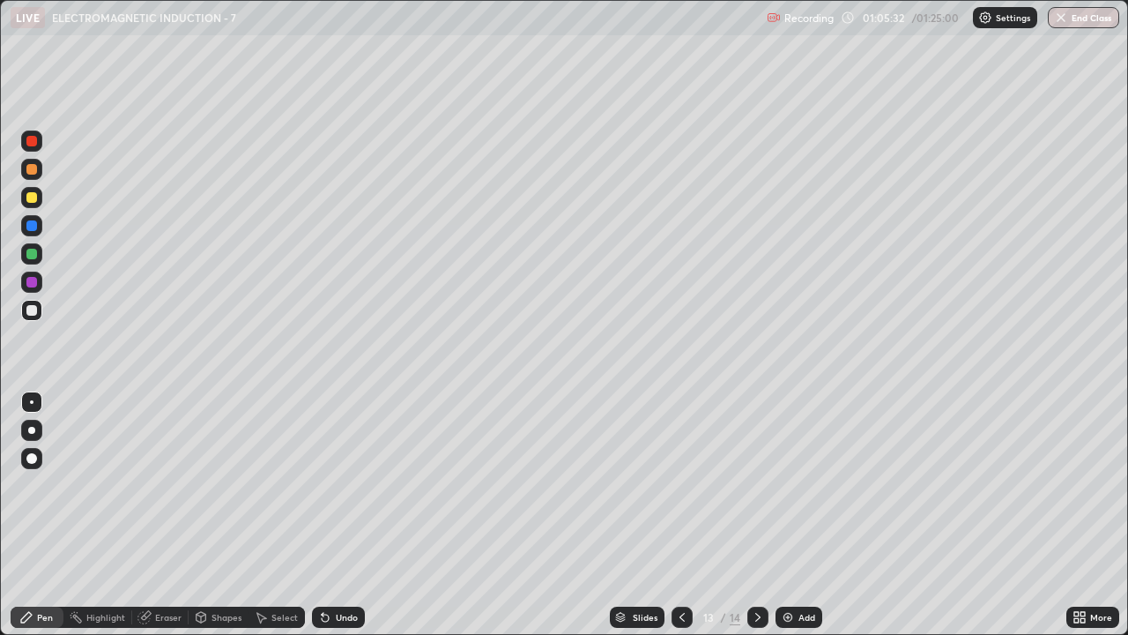
click at [33, 308] on div at bounding box center [31, 310] width 11 height 11
click at [28, 202] on div at bounding box center [31, 197] width 11 height 11
click at [29, 320] on div at bounding box center [31, 310] width 21 height 21
click at [23, 195] on div at bounding box center [31, 197] width 21 height 21
click at [342, 485] on div "Undo" at bounding box center [347, 617] width 22 height 9
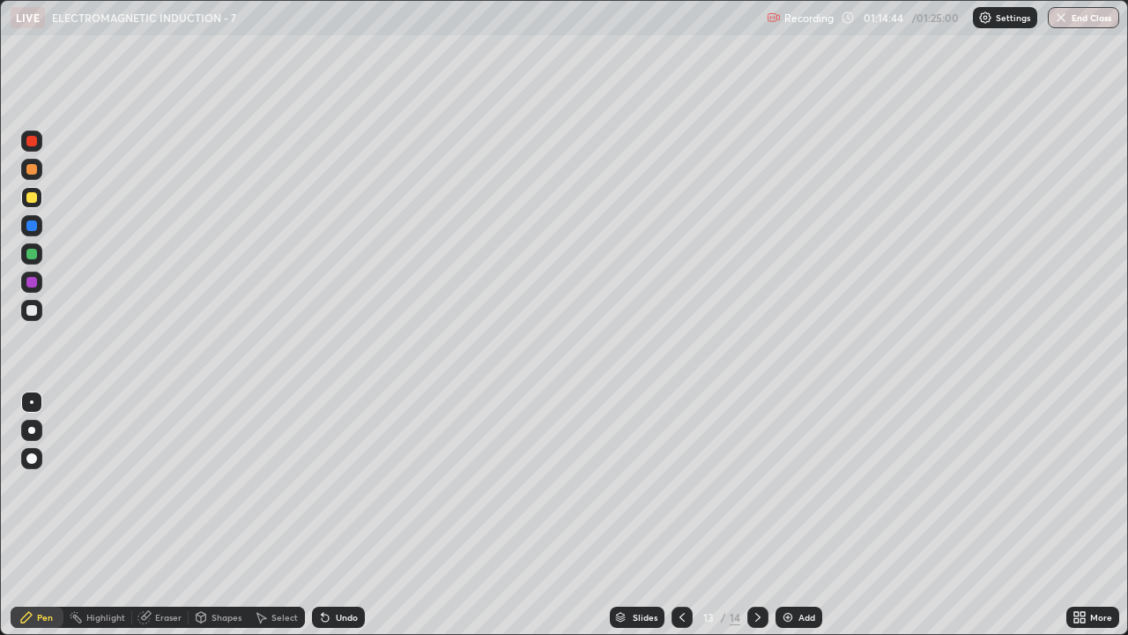
click at [343, 485] on div "Undo" at bounding box center [347, 617] width 22 height 9
click at [339, 485] on div "Undo" at bounding box center [347, 617] width 22 height 9
click at [799, 485] on div "Add" at bounding box center [807, 617] width 17 height 9
click at [36, 309] on div at bounding box center [31, 310] width 11 height 11
click at [285, 485] on div "Select" at bounding box center [285, 617] width 26 height 9
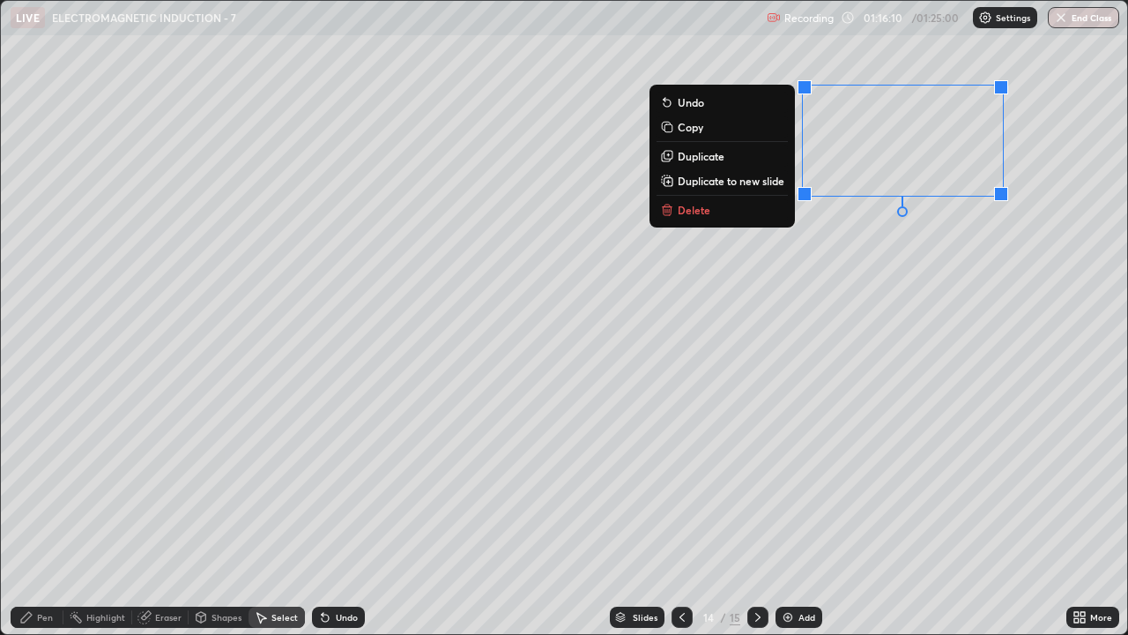
click at [678, 214] on p "Delete" at bounding box center [694, 210] width 33 height 14
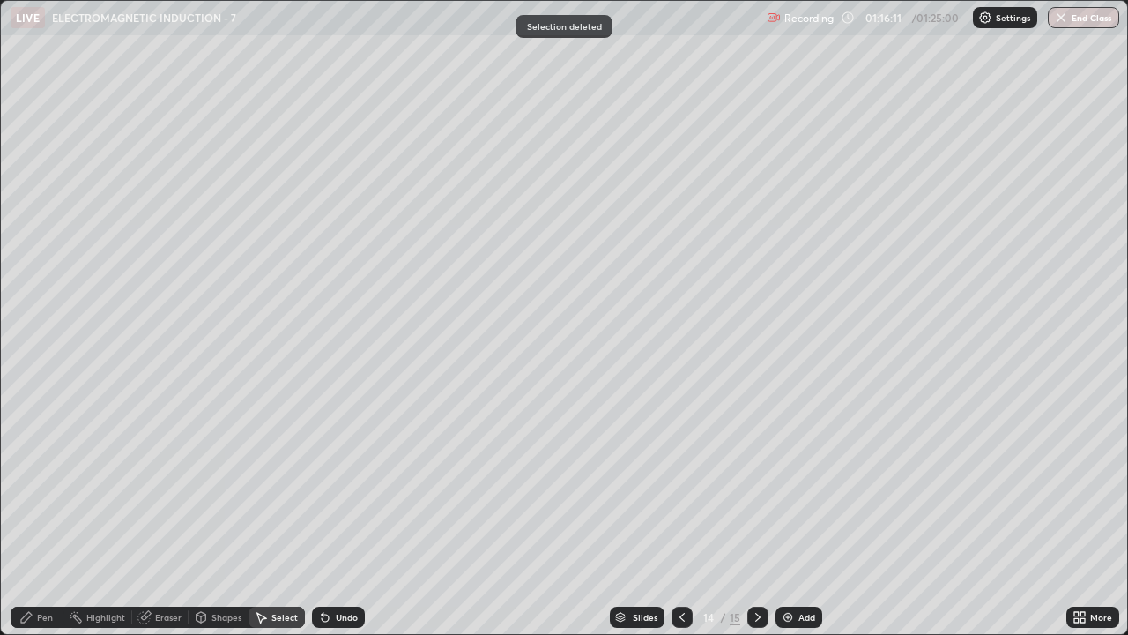
click at [30, 485] on icon at bounding box center [26, 617] width 14 height 14
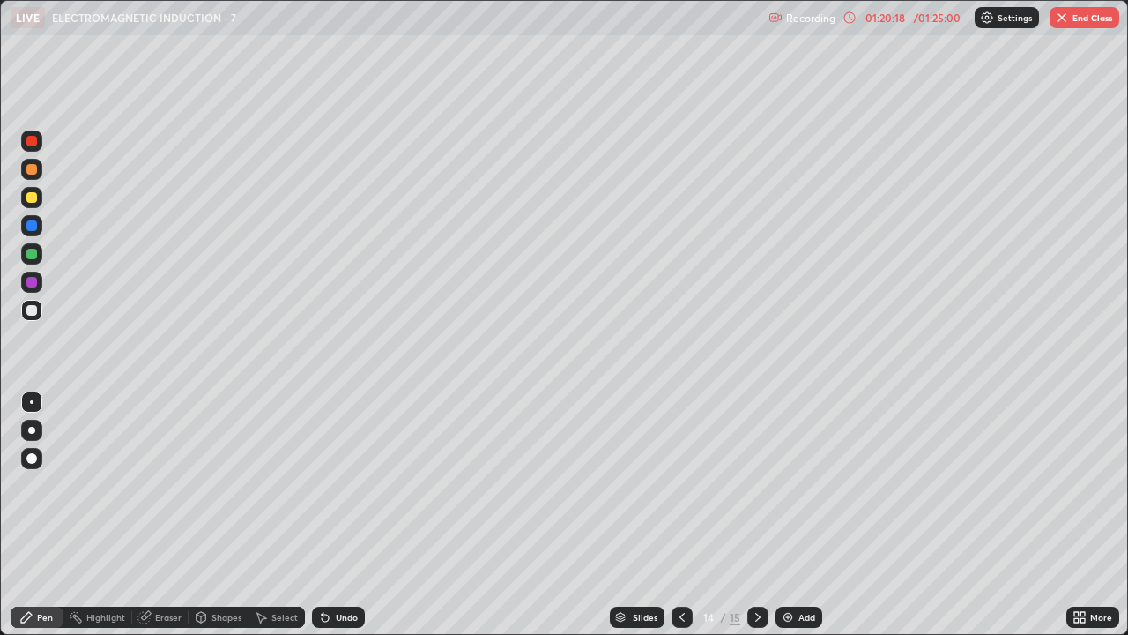
click at [36, 195] on div at bounding box center [31, 197] width 11 height 11
click at [794, 485] on div "Add" at bounding box center [799, 617] width 47 height 21
click at [684, 485] on icon at bounding box center [682, 617] width 14 height 14
click at [165, 485] on div "Eraser" at bounding box center [168, 617] width 26 height 9
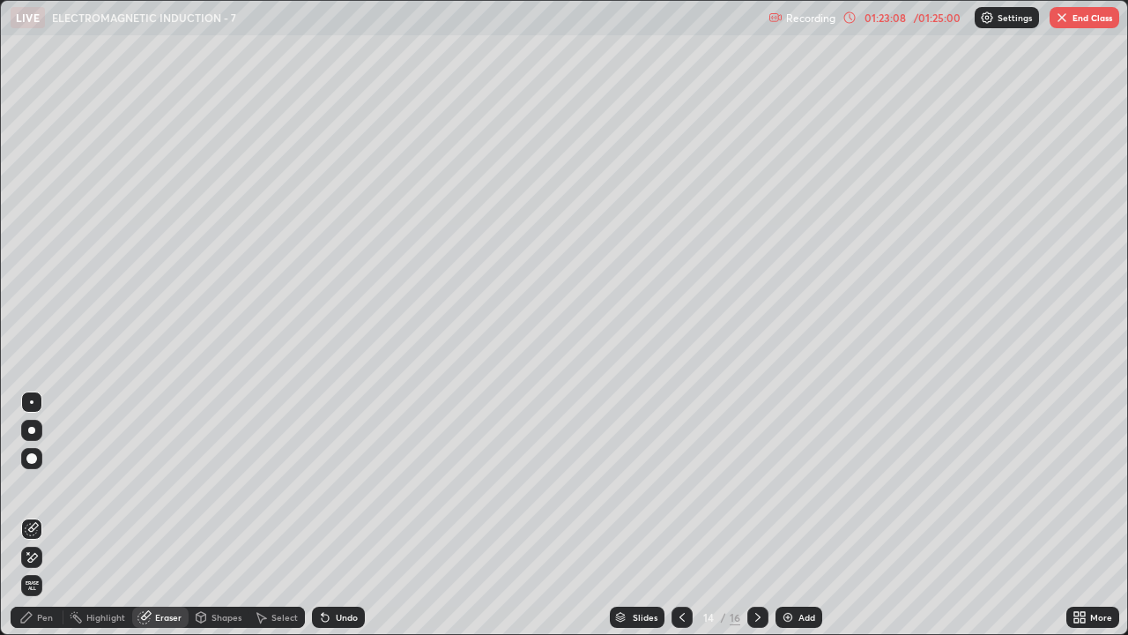
click at [38, 485] on div "Pen" at bounding box center [45, 617] width 16 height 9
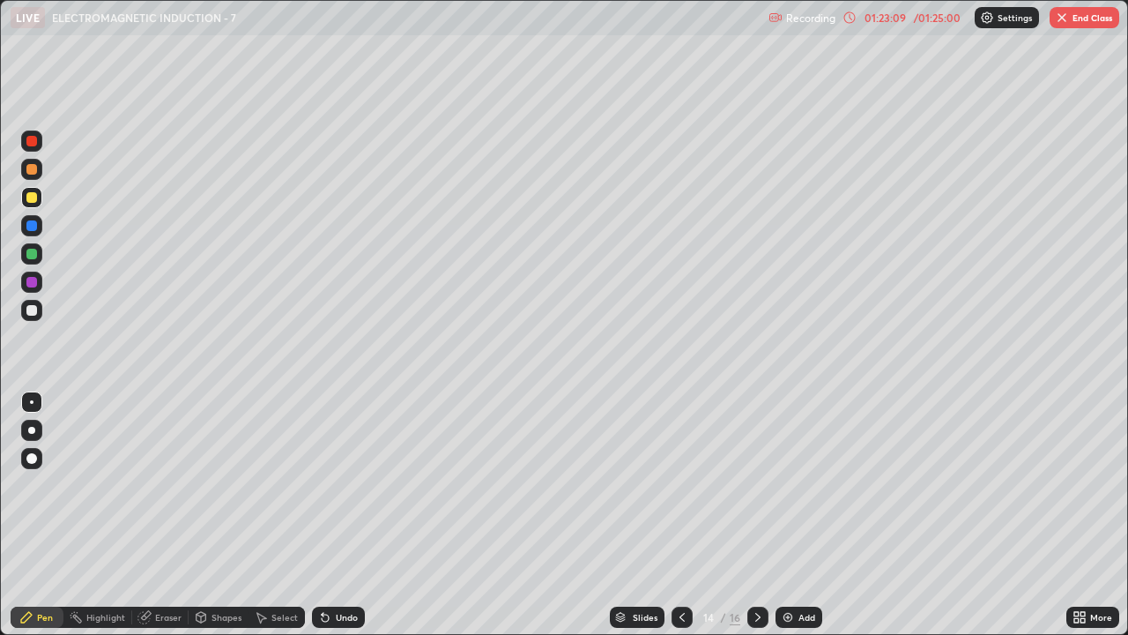
click at [30, 306] on div at bounding box center [31, 310] width 11 height 11
click at [35, 199] on div at bounding box center [31, 197] width 11 height 11
click at [339, 485] on div "Undo" at bounding box center [347, 617] width 22 height 9
click at [171, 485] on div "Eraser" at bounding box center [168, 617] width 26 height 9
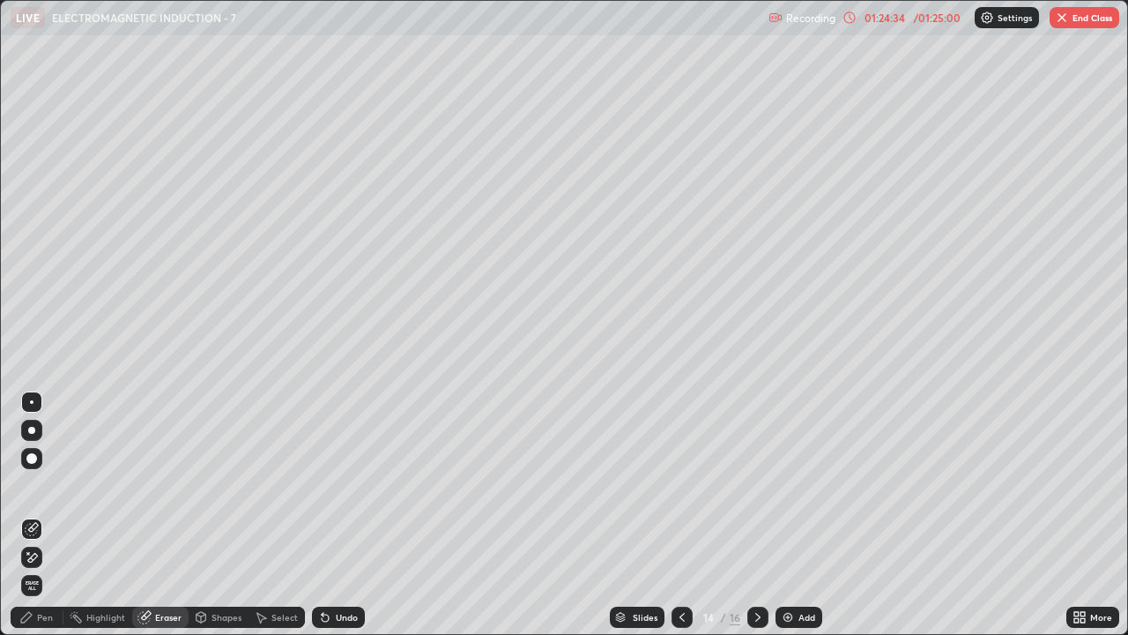
click at [46, 485] on div "Pen" at bounding box center [45, 617] width 16 height 9
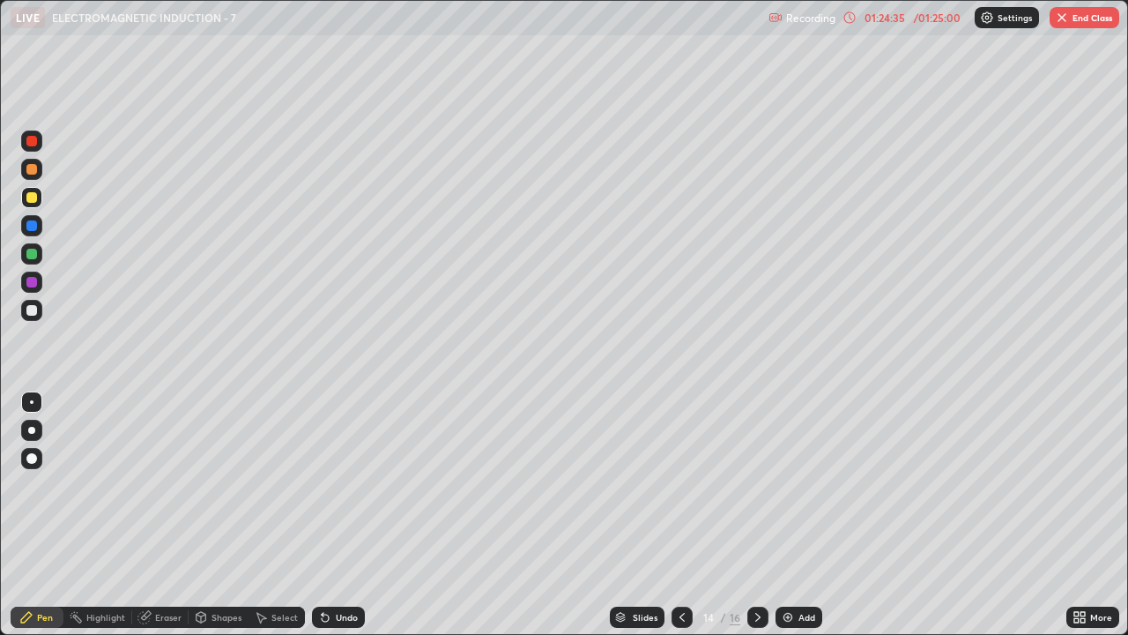
click at [32, 199] on div at bounding box center [31, 197] width 11 height 11
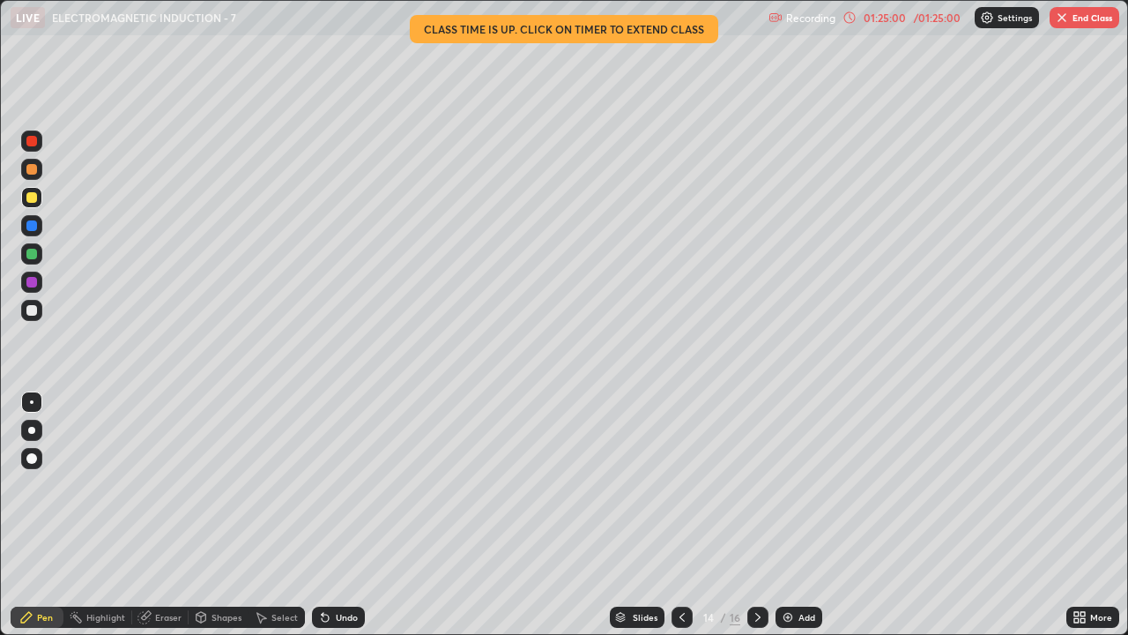
click at [31, 204] on div at bounding box center [31, 197] width 21 height 21
click at [757, 485] on icon at bounding box center [758, 617] width 14 height 14
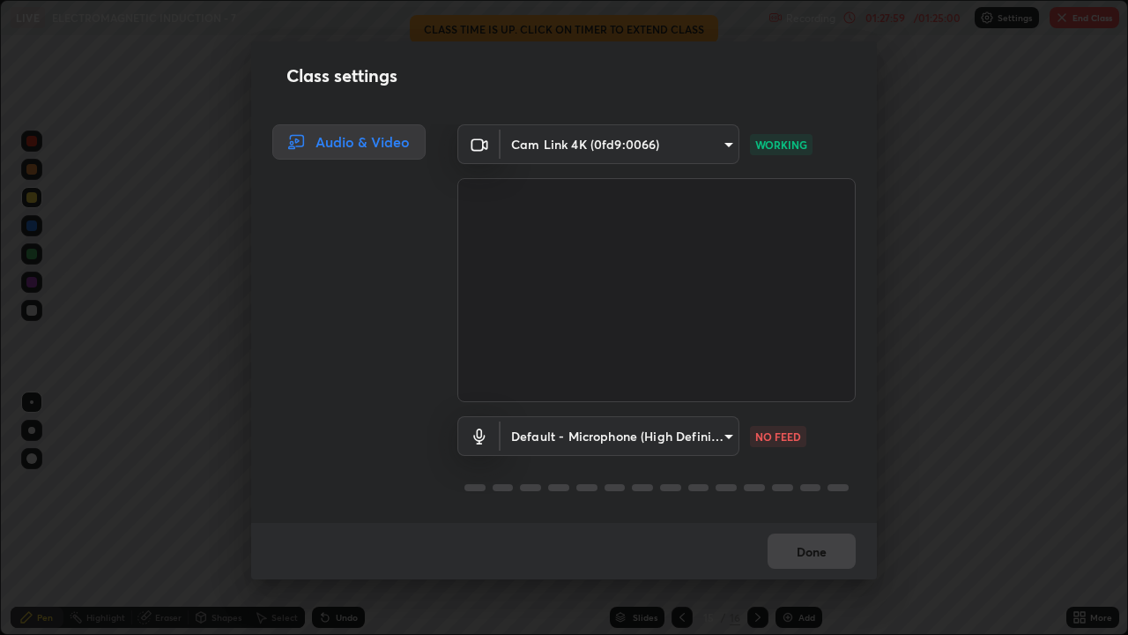
click at [468, 480] on div at bounding box center [657, 487] width 398 height 21
click at [519, 485] on div at bounding box center [657, 487] width 398 height 21
click at [567, 485] on div at bounding box center [657, 487] width 398 height 21
click at [620, 485] on div at bounding box center [657, 487] width 398 height 21
click at [633, 433] on body "Erase all LIVE ELECTROMAGNETIC INDUCTION - 7 Recording 01:31:09 / 01:25:00 Sett…" at bounding box center [564, 317] width 1128 height 635
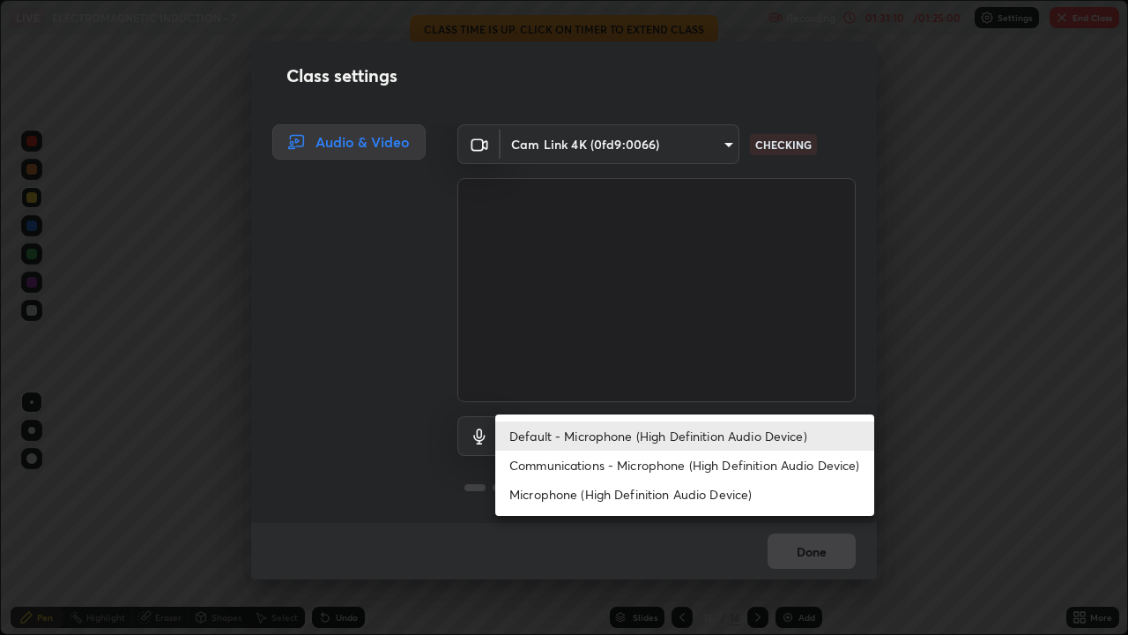
click at [731, 426] on li "Default - Microphone (High Definition Audio Device)" at bounding box center [684, 435] width 379 height 29
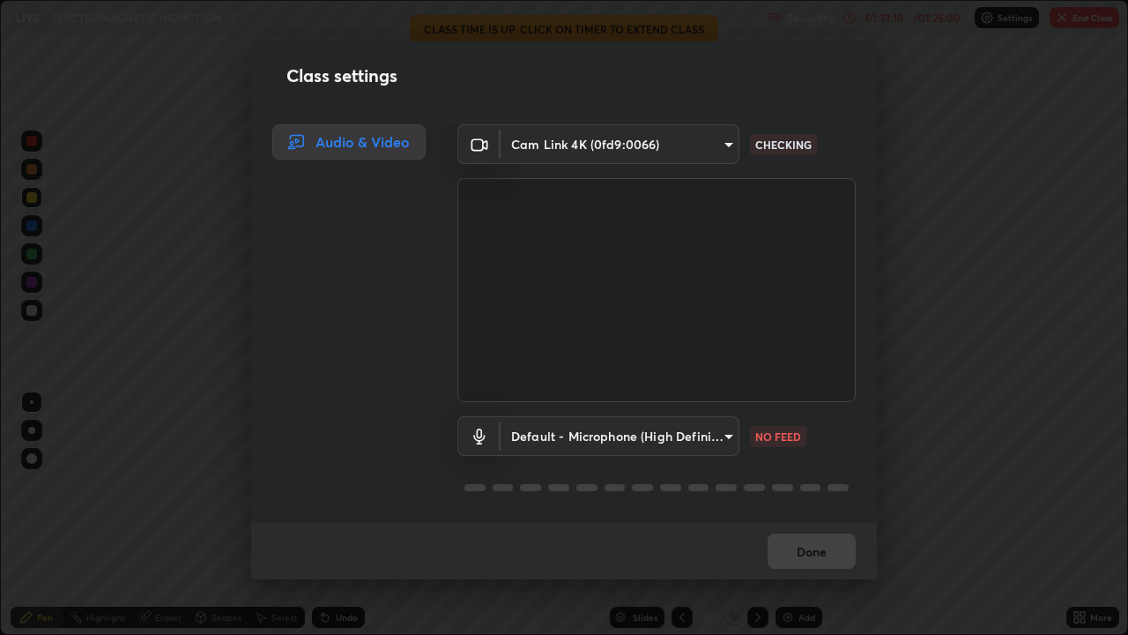
click at [808, 485] on div "Done" at bounding box center [564, 551] width 626 height 56
click at [815, 485] on div "Done" at bounding box center [564, 551] width 626 height 56
click at [715, 436] on body "Erase all LIVE ELECTROMAGNETIC INDUCTION - 7 Recording 01:31:11 / 01:25:00 Sett…" at bounding box center [564, 317] width 1128 height 635
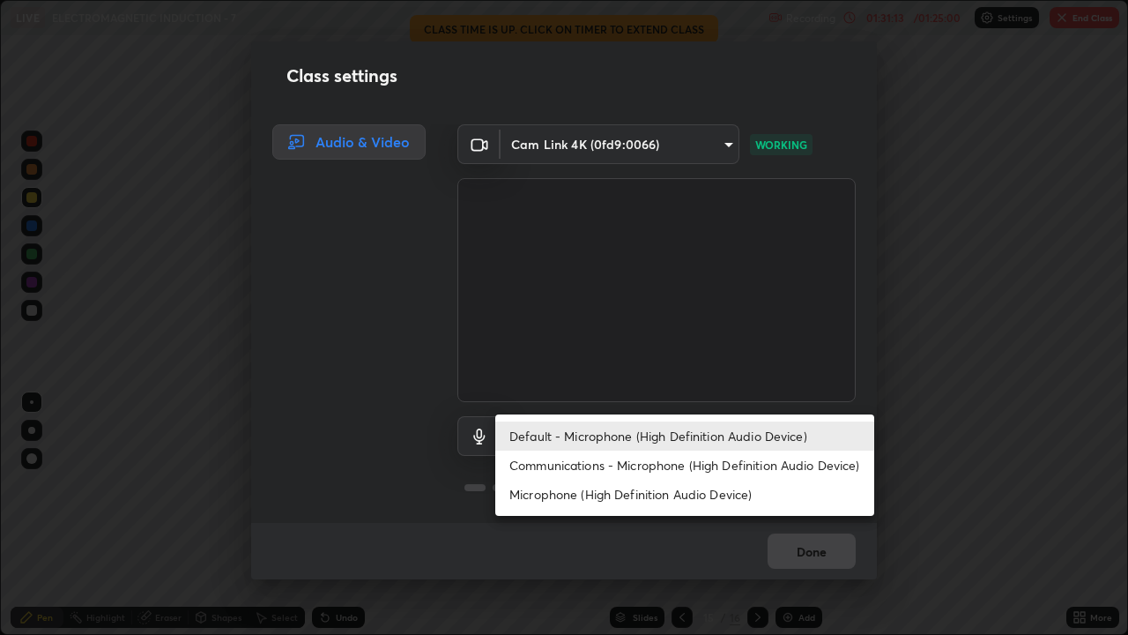
click at [723, 485] on li "Microphone (High Definition Audio Device)" at bounding box center [684, 494] width 379 height 29
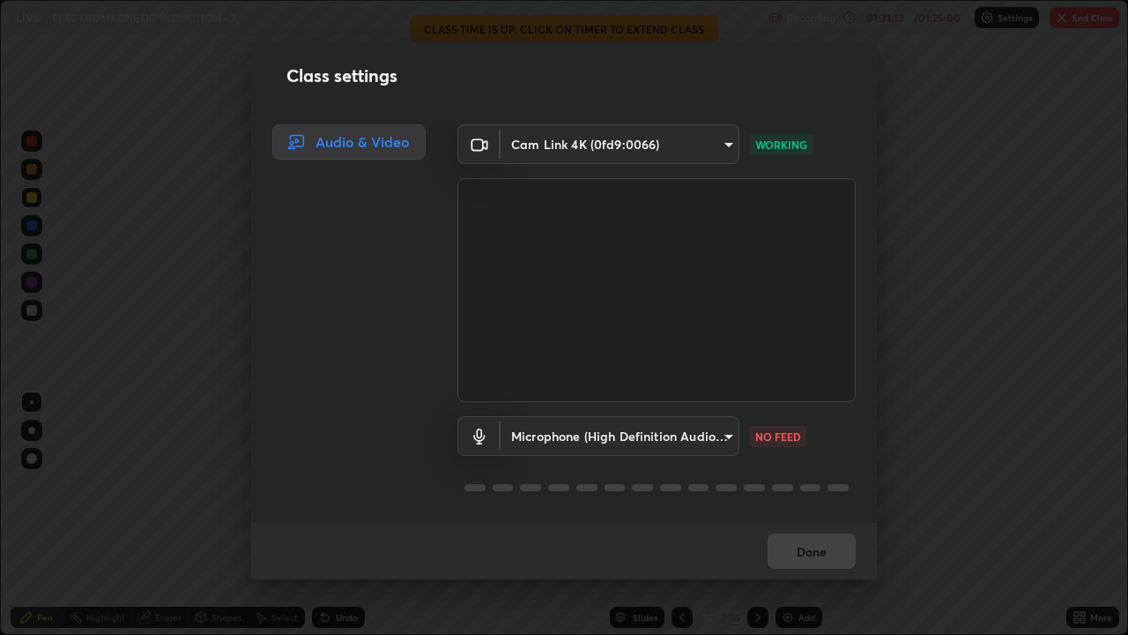
click at [788, 485] on div "Done" at bounding box center [564, 551] width 626 height 56
click at [796, 485] on div "Done" at bounding box center [564, 551] width 626 height 56
click at [797, 485] on div "Done" at bounding box center [564, 551] width 626 height 56
click at [799, 485] on div "Done" at bounding box center [564, 551] width 626 height 56
click at [801, 485] on div "Done" at bounding box center [564, 551] width 626 height 56
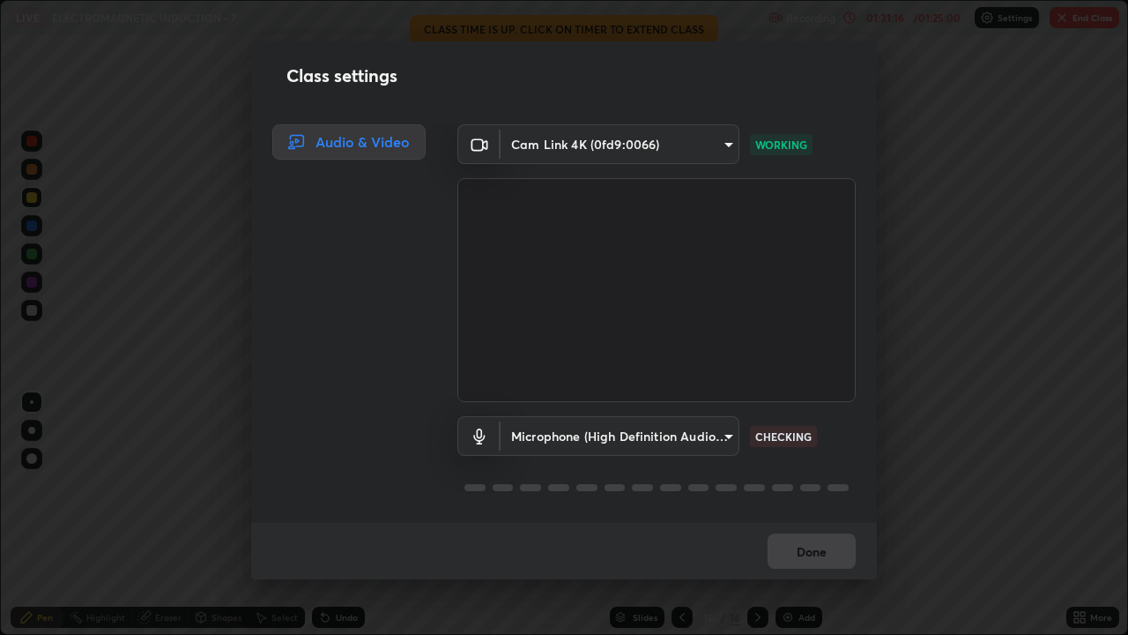
click at [803, 485] on div "Done" at bounding box center [564, 551] width 626 height 56
click at [708, 436] on body "Erase all LIVE ELECTROMAGNETIC INDUCTION - 7 Recording 01:31:19 / 01:25:00 Sett…" at bounding box center [564, 317] width 1128 height 635
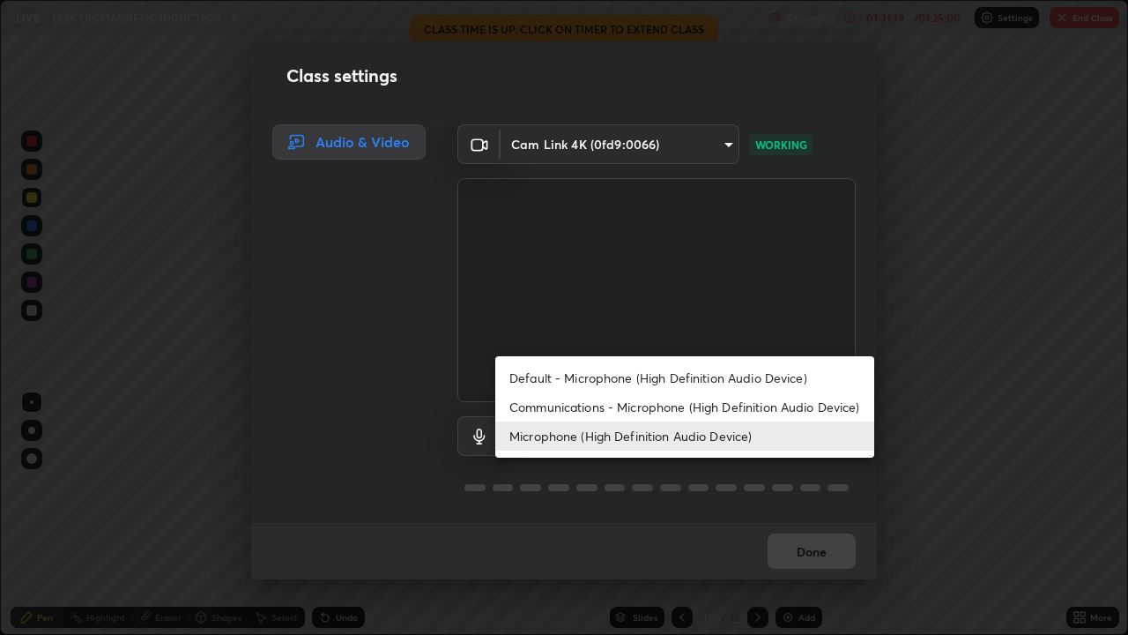
click at [743, 406] on li "Communications - Microphone (High Definition Audio Device)" at bounding box center [684, 406] width 379 height 29
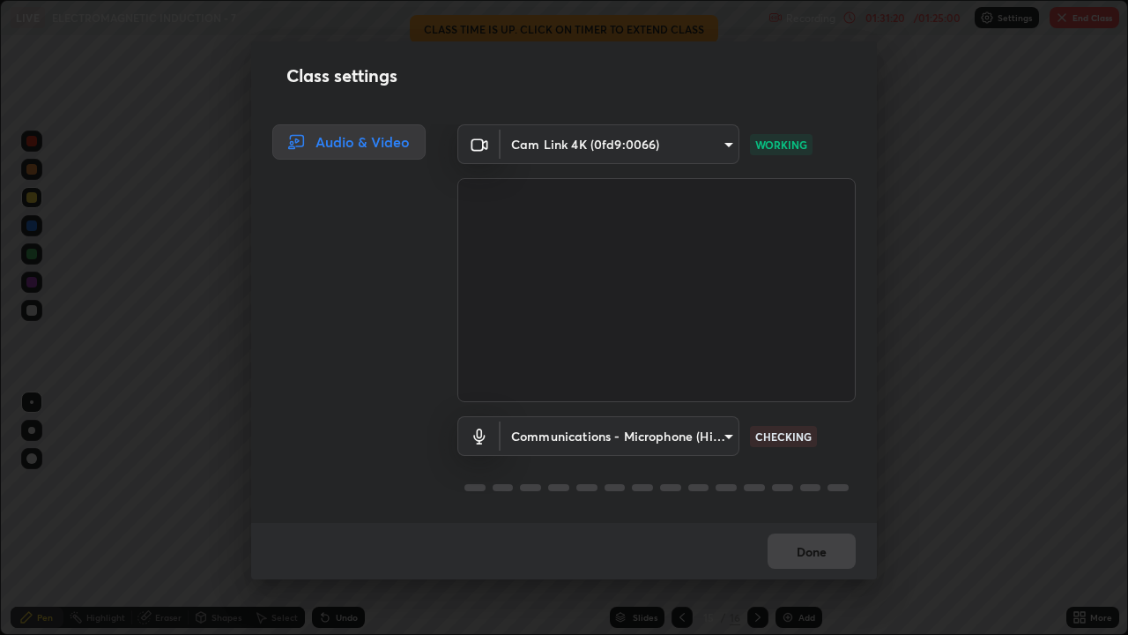
click at [788, 485] on div "Done" at bounding box center [564, 551] width 626 height 56
click at [797, 485] on div "Done" at bounding box center [564, 551] width 626 height 56
click at [800, 485] on div "Done" at bounding box center [564, 551] width 626 height 56
click at [797, 485] on div "Done" at bounding box center [564, 551] width 626 height 56
click at [804, 485] on div "Done" at bounding box center [564, 551] width 626 height 56
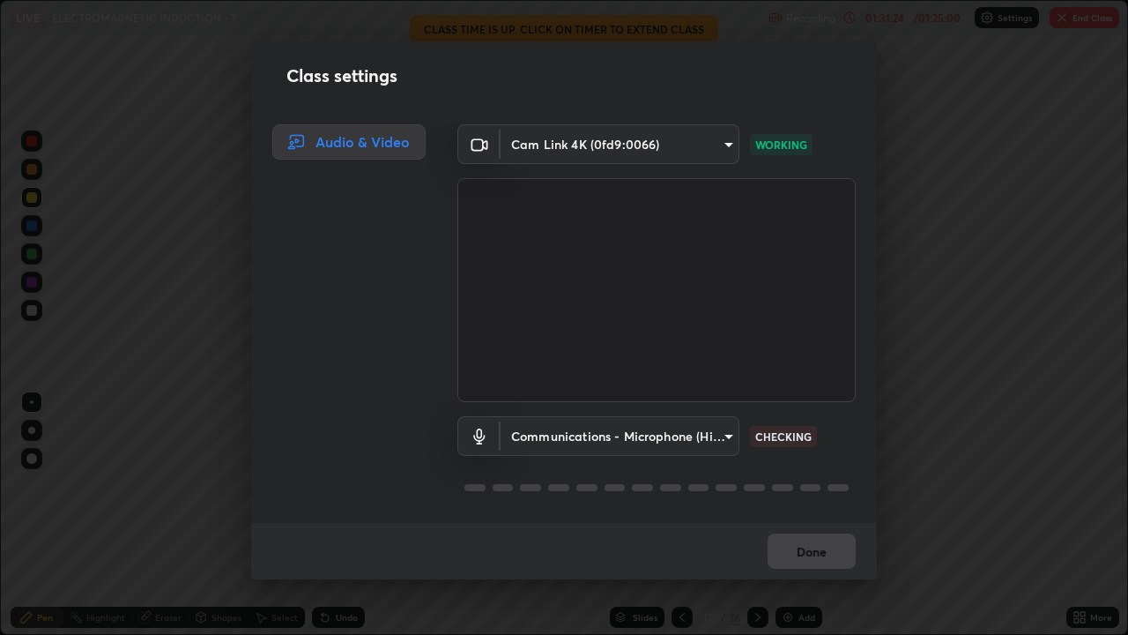
click at [705, 439] on body "Erase all LIVE ELECTROMAGNETIC INDUCTION - 7 Recording 01:31:24 / 01:25:00 Sett…" at bounding box center [564, 317] width 1128 height 635
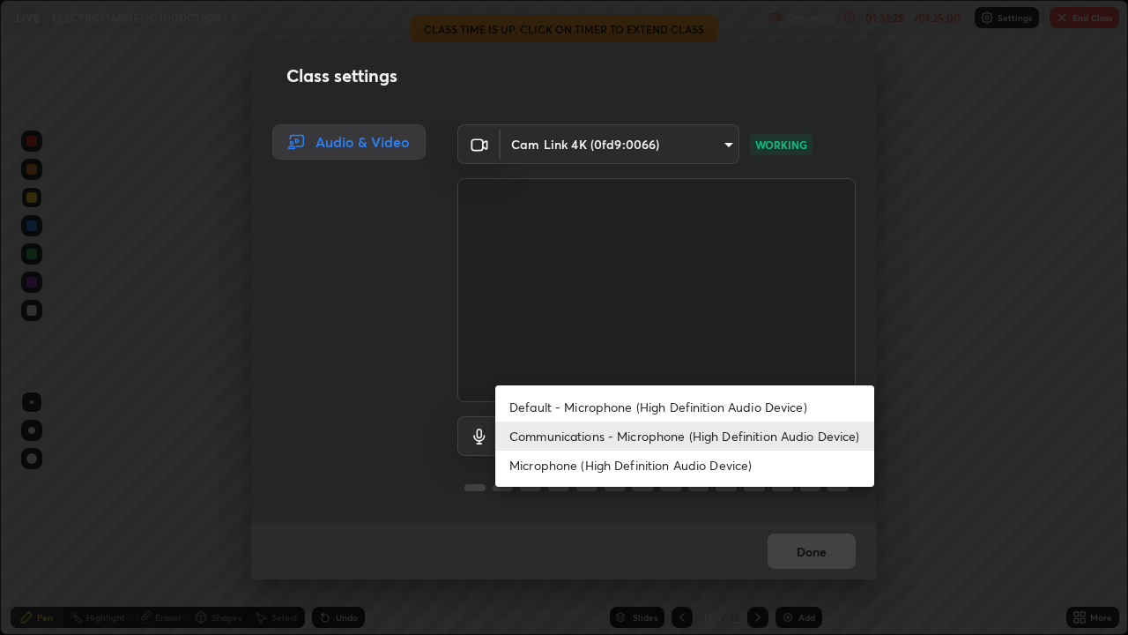
click at [722, 403] on li "Default - Microphone (High Definition Audio Device)" at bounding box center [684, 406] width 379 height 29
type input "default"
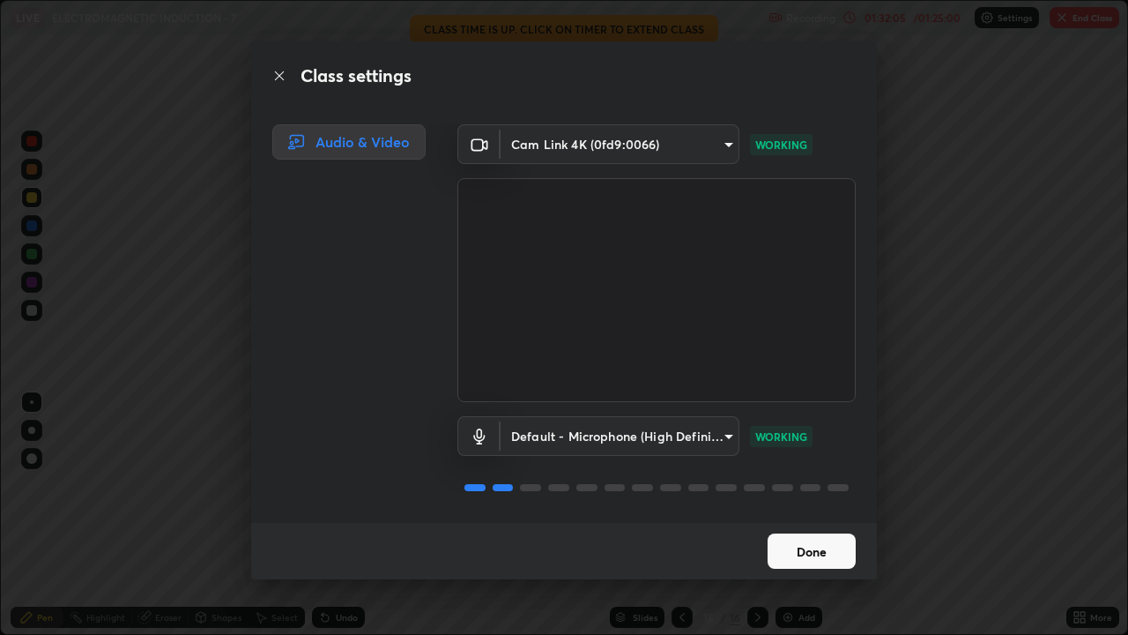
click at [806, 485] on button "Done" at bounding box center [812, 550] width 88 height 35
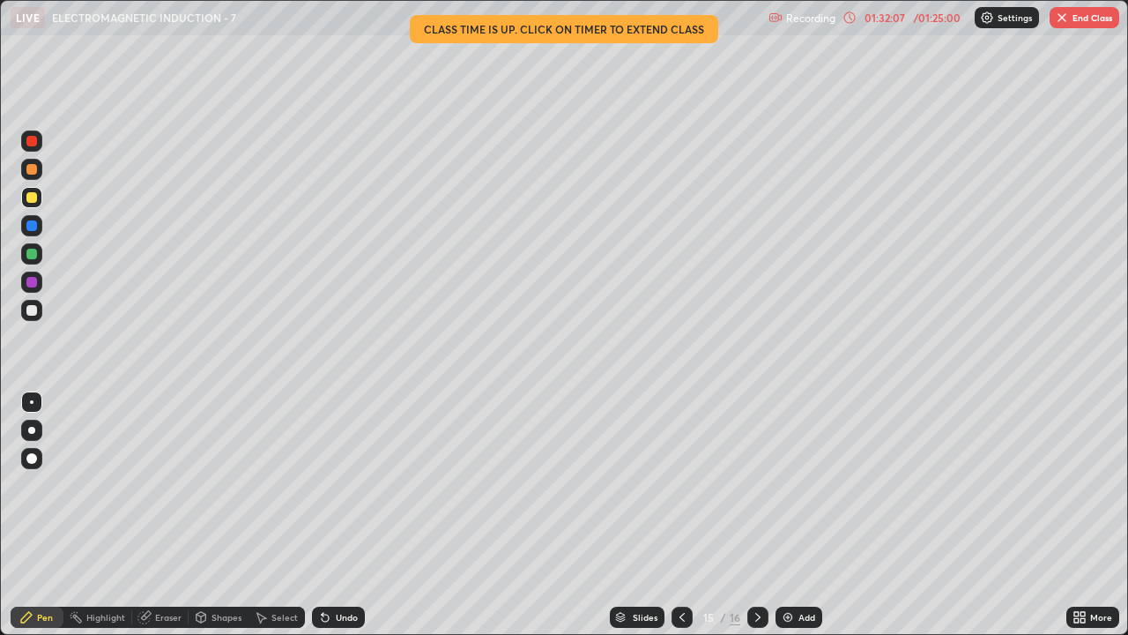
click at [1074, 23] on button "End Class" at bounding box center [1085, 17] width 70 height 21
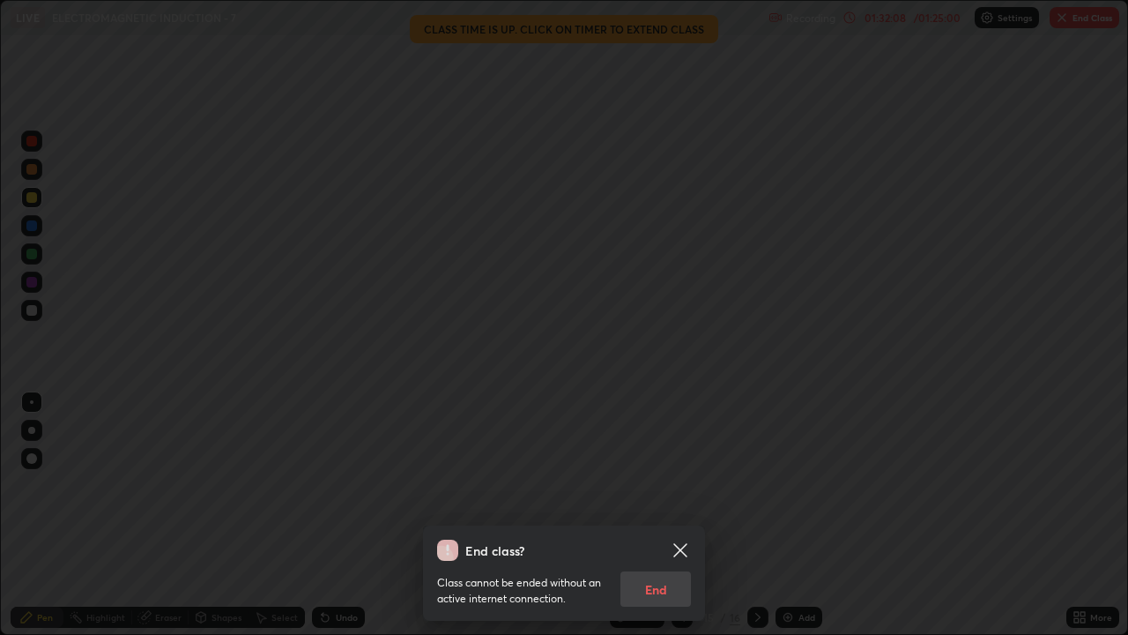
click at [678, 485] on icon at bounding box center [680, 549] width 13 height 13
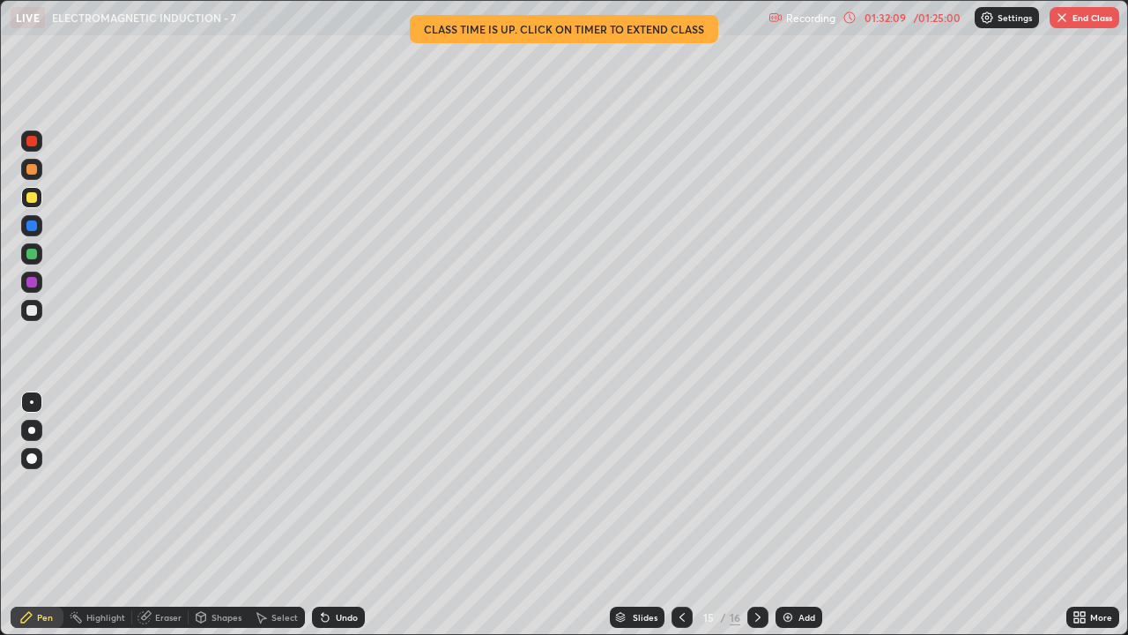
click at [1073, 22] on button "End Class" at bounding box center [1085, 17] width 70 height 21
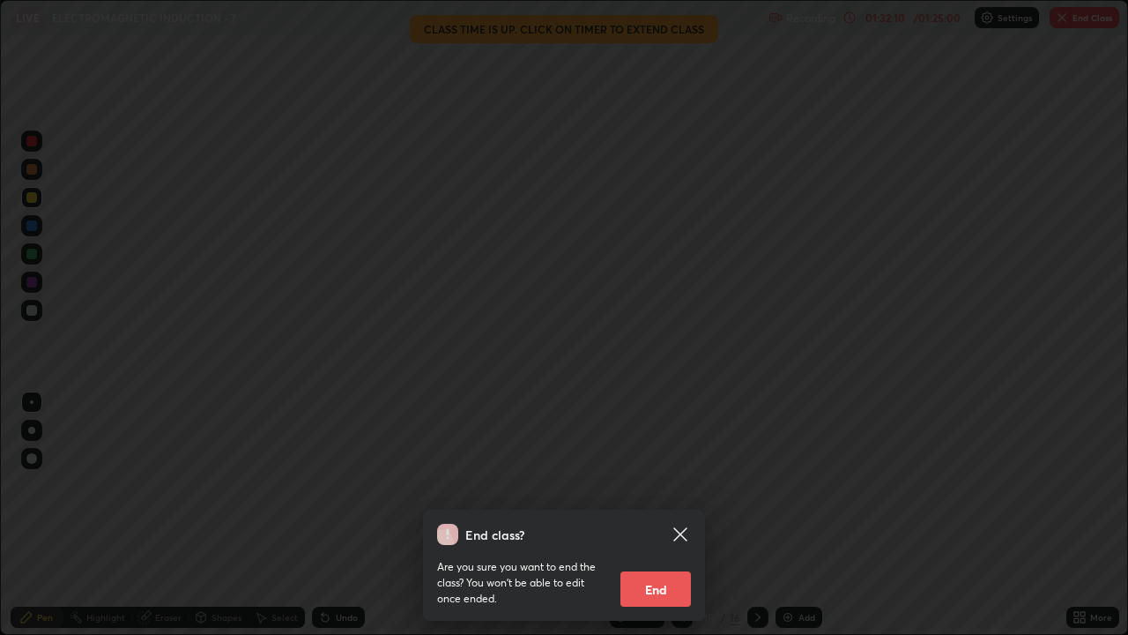
click at [661, 485] on button "End" at bounding box center [656, 588] width 71 height 35
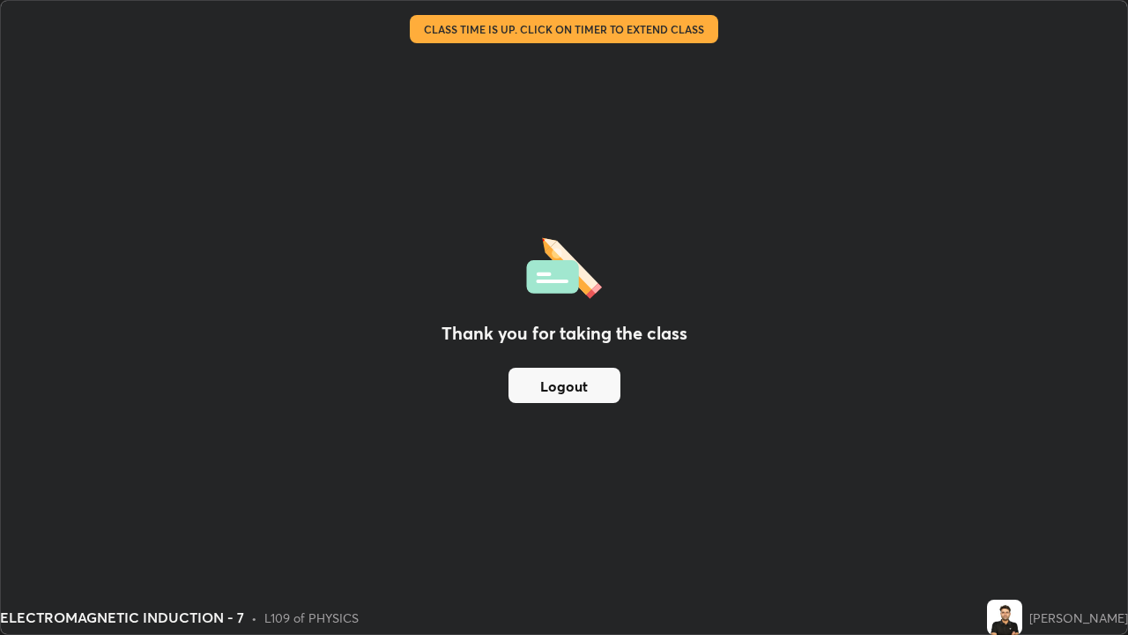
click at [604, 384] on button "Logout" at bounding box center [565, 385] width 112 height 35
click at [602, 385] on button "Logout" at bounding box center [565, 385] width 112 height 35
click at [600, 383] on button "Logout" at bounding box center [565, 385] width 112 height 35
